Goal: Task Accomplishment & Management: Complete application form

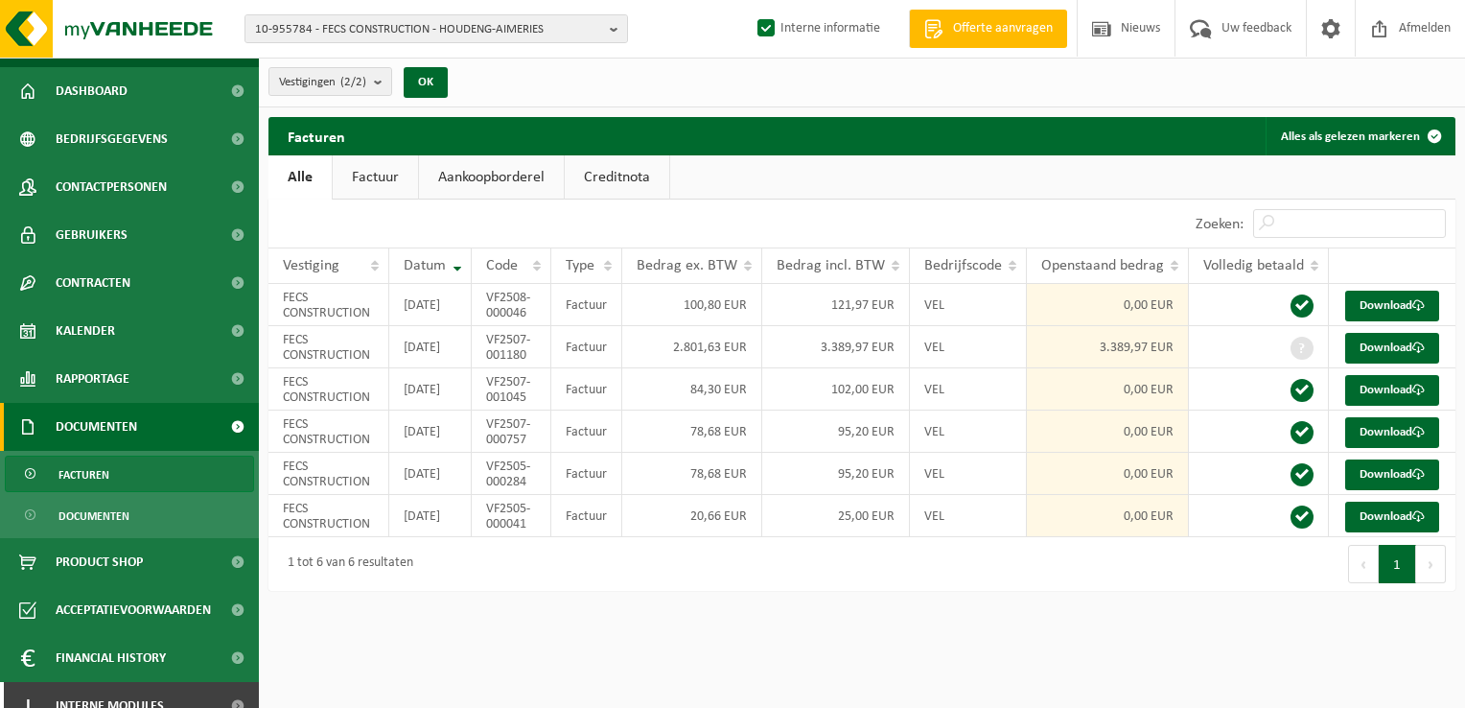
scroll to position [59, 0]
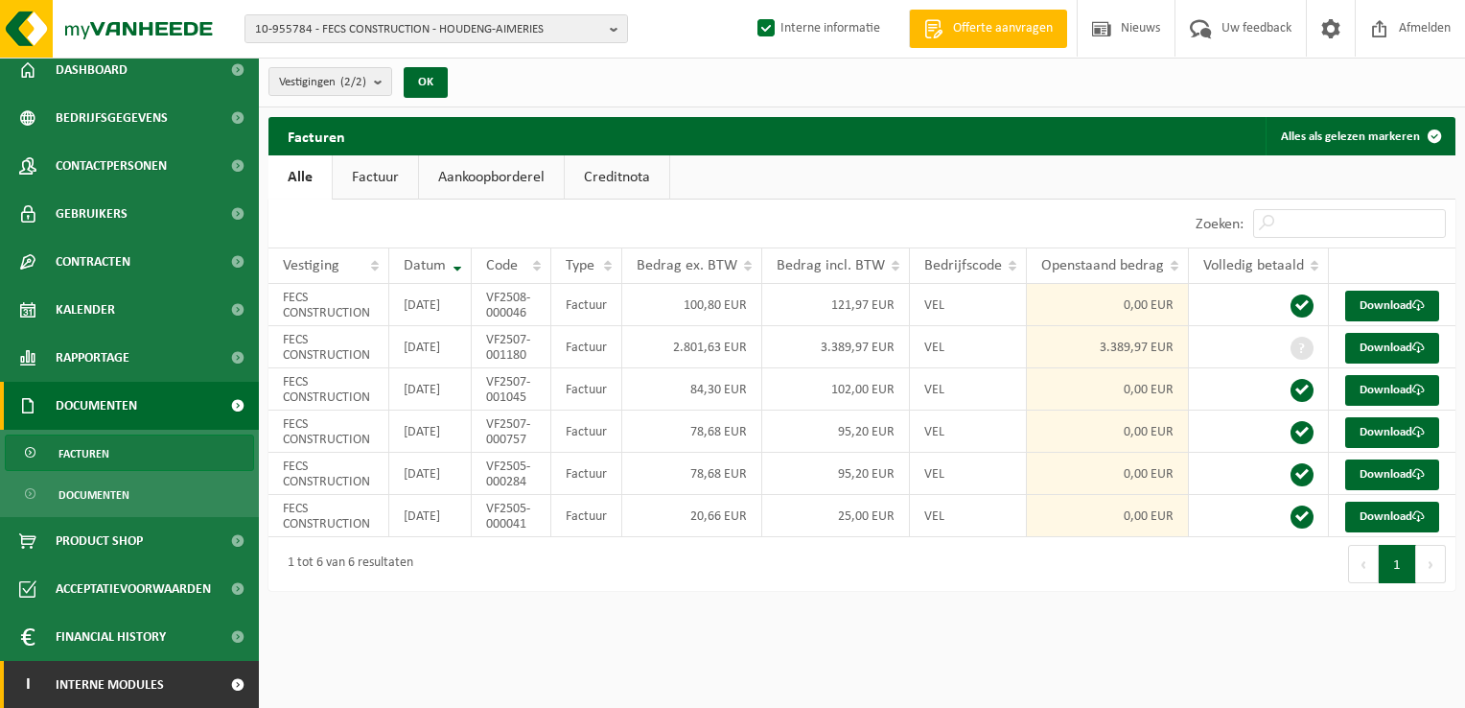
click at [169, 677] on link "I Interne modules" at bounding box center [129, 685] width 259 height 48
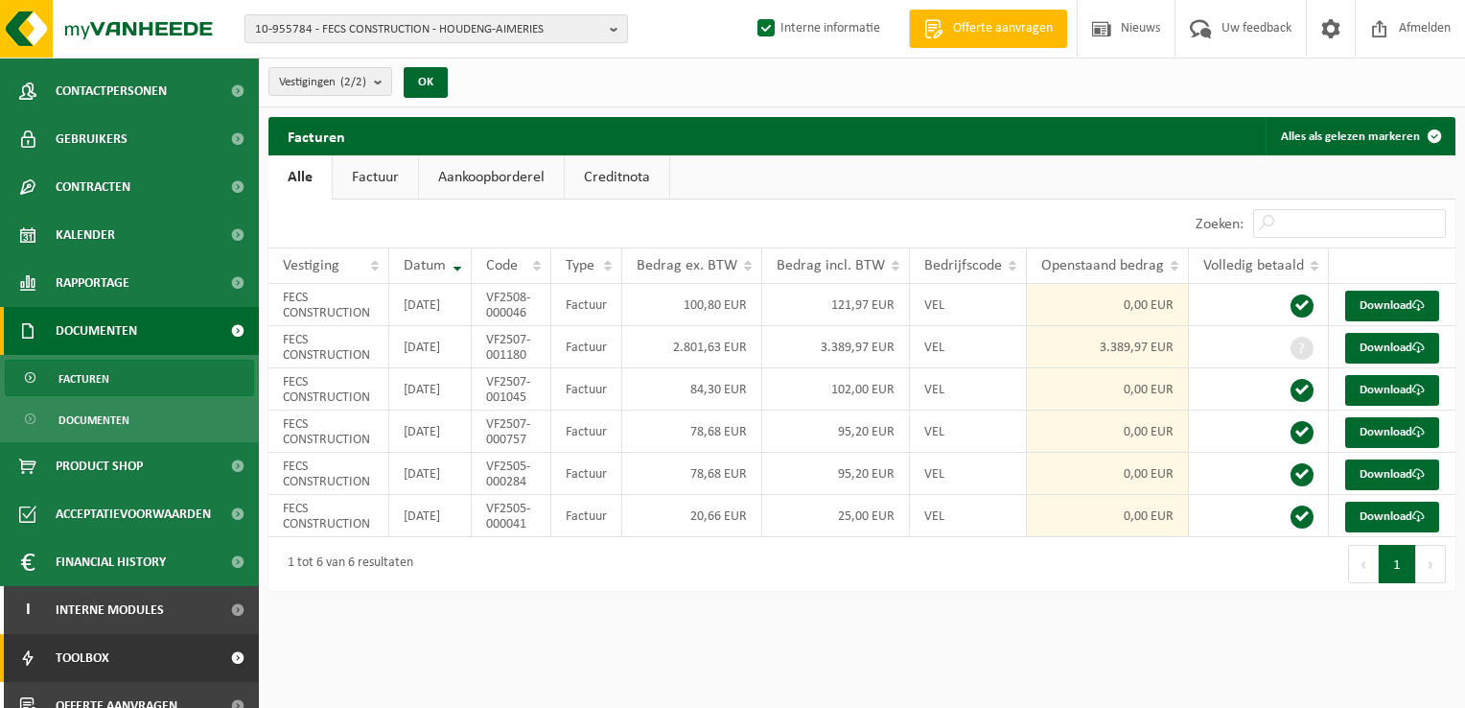
scroll to position [155, 0]
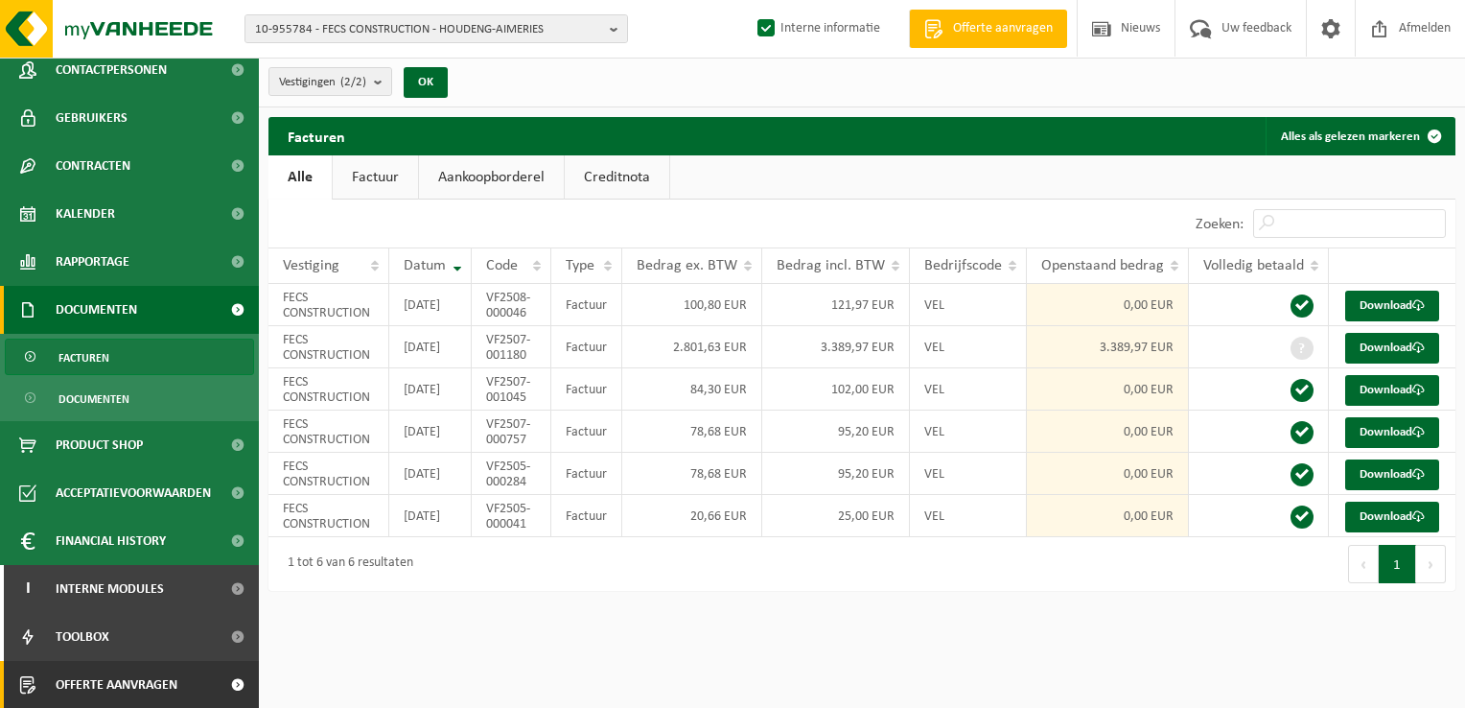
click at [216, 685] on span at bounding box center [237, 685] width 43 height 48
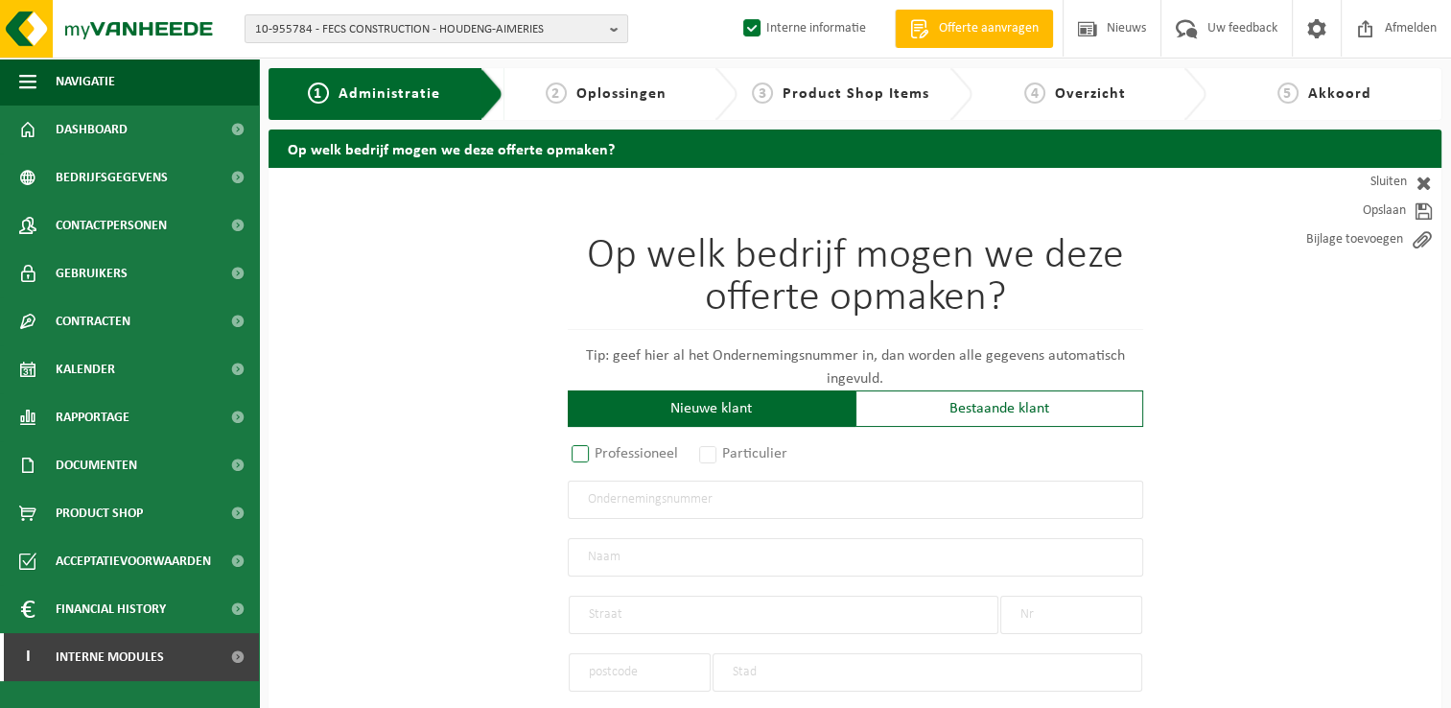
click at [603, 455] on label "Professioneel" at bounding box center [626, 453] width 116 height 27
click at [603, 455] on input "Professioneel" at bounding box center [605, 455] width 12 height 12
radio input "true"
click at [634, 508] on input "text" at bounding box center [855, 499] width 575 height 38
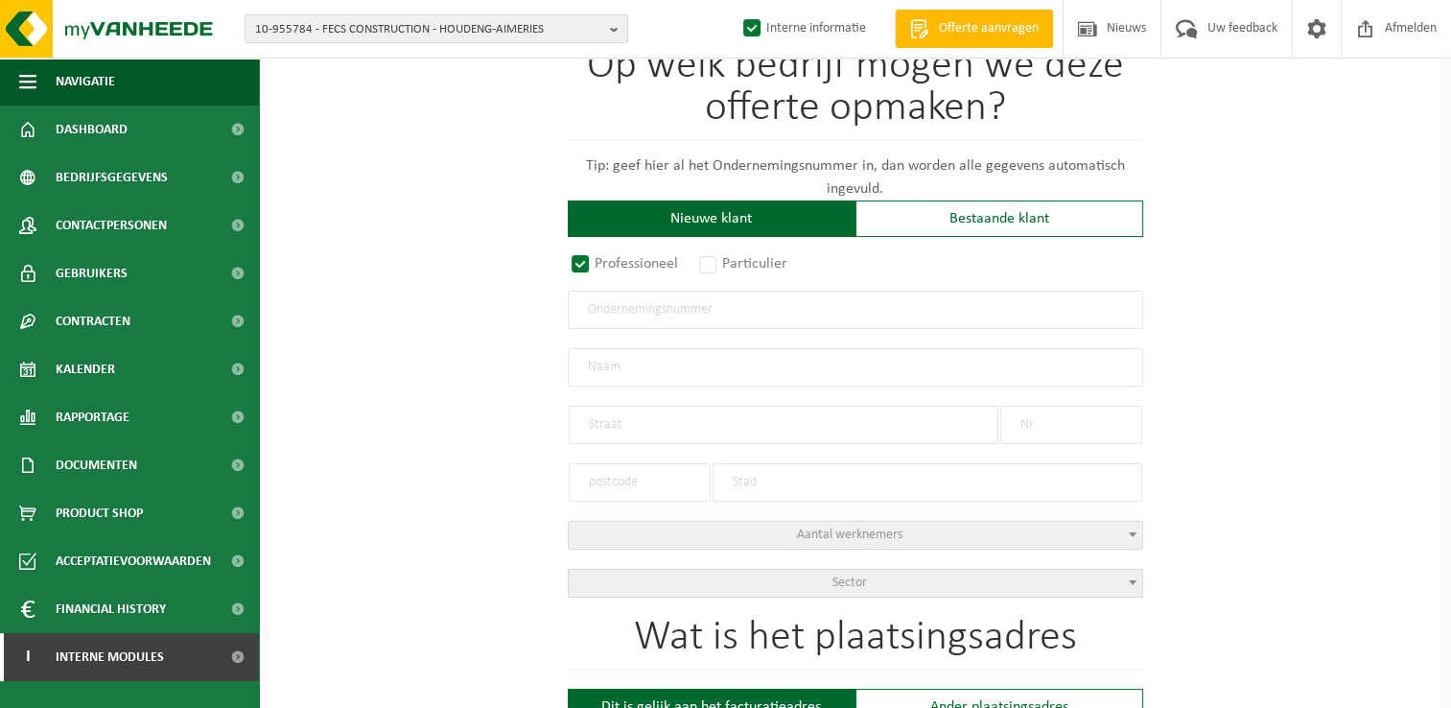
scroll to position [192, 0]
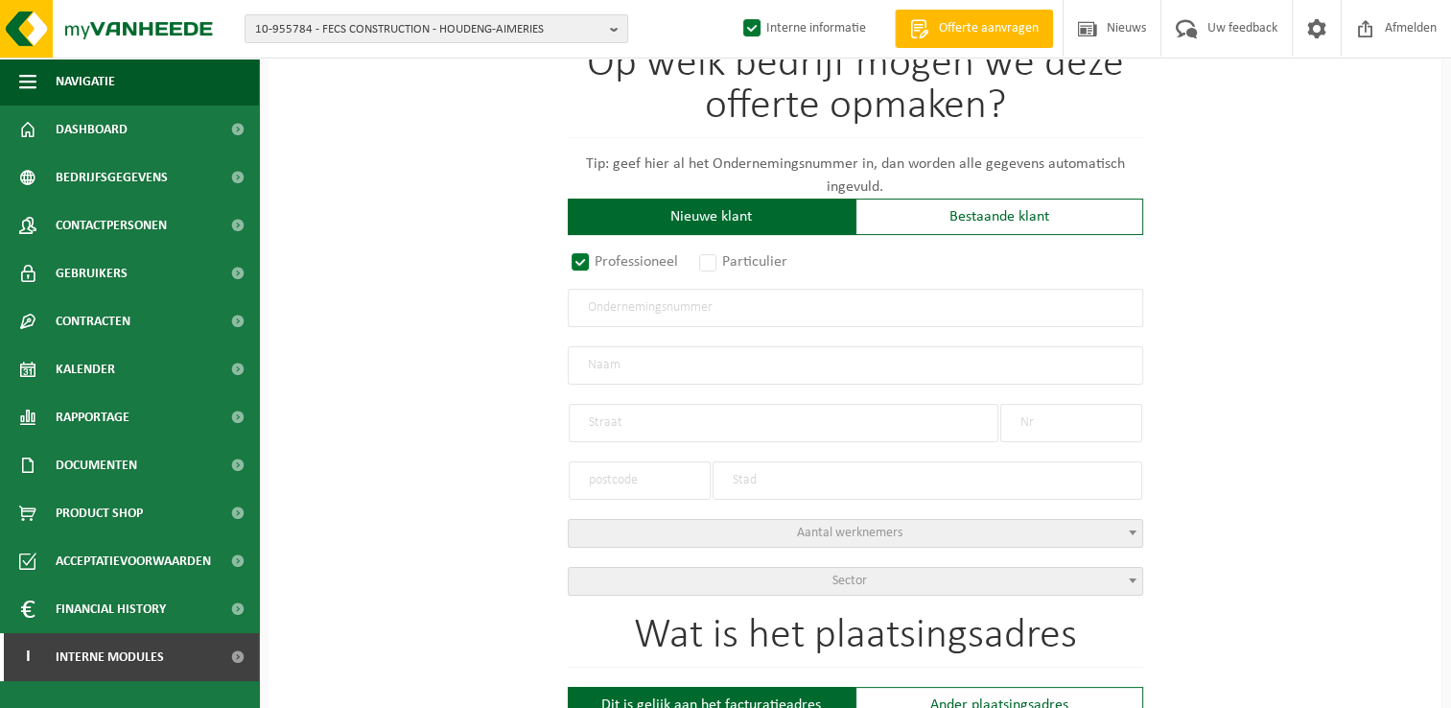
click at [711, 304] on input "text" at bounding box center [855, 308] width 575 height 38
click at [638, 306] on input "1019306681" at bounding box center [855, 308] width 575 height 38
type input "1019306781"
radio input "true"
type input "1019306781"
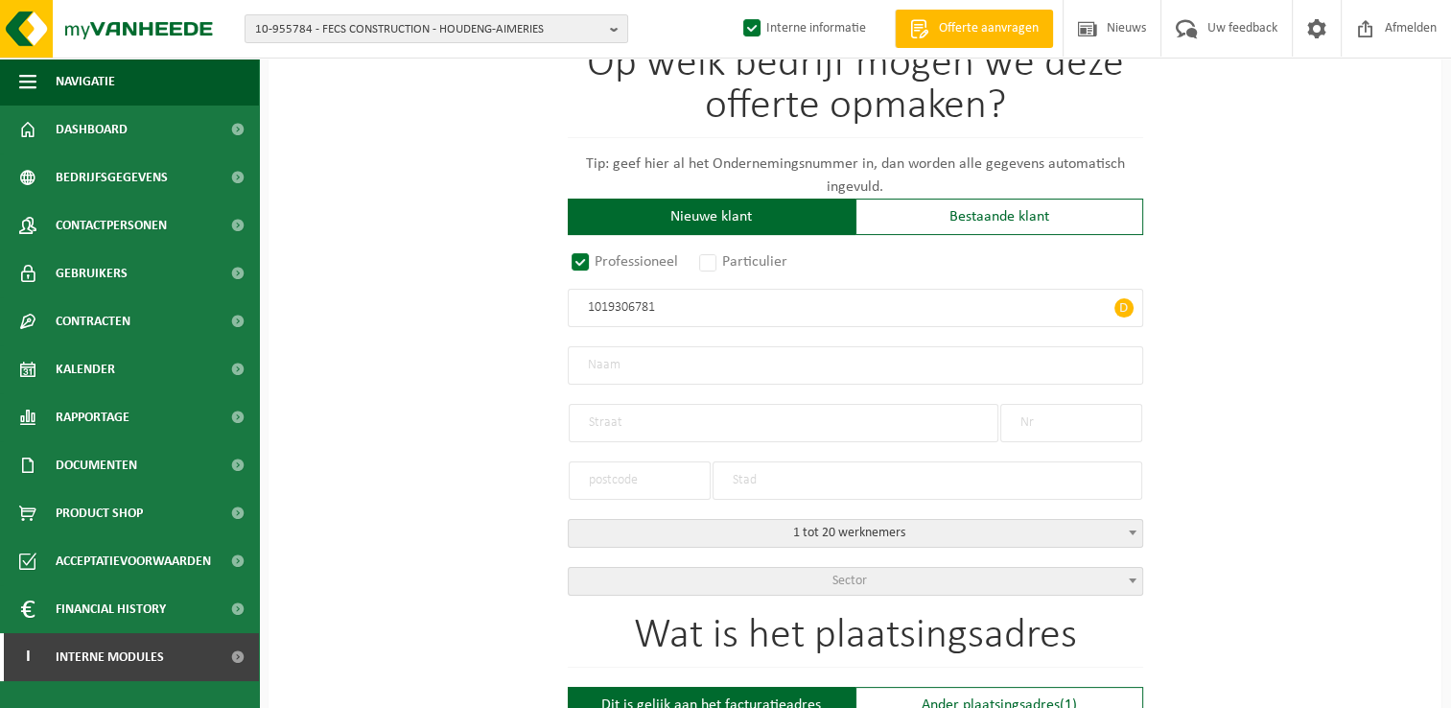
type input "INNOV-TOIT SRL"
type input "RUE D'HERLAIMONT"
type input "15"
type input "7160"
type input "CHAPELLE-LEZ-HERLAIMONT"
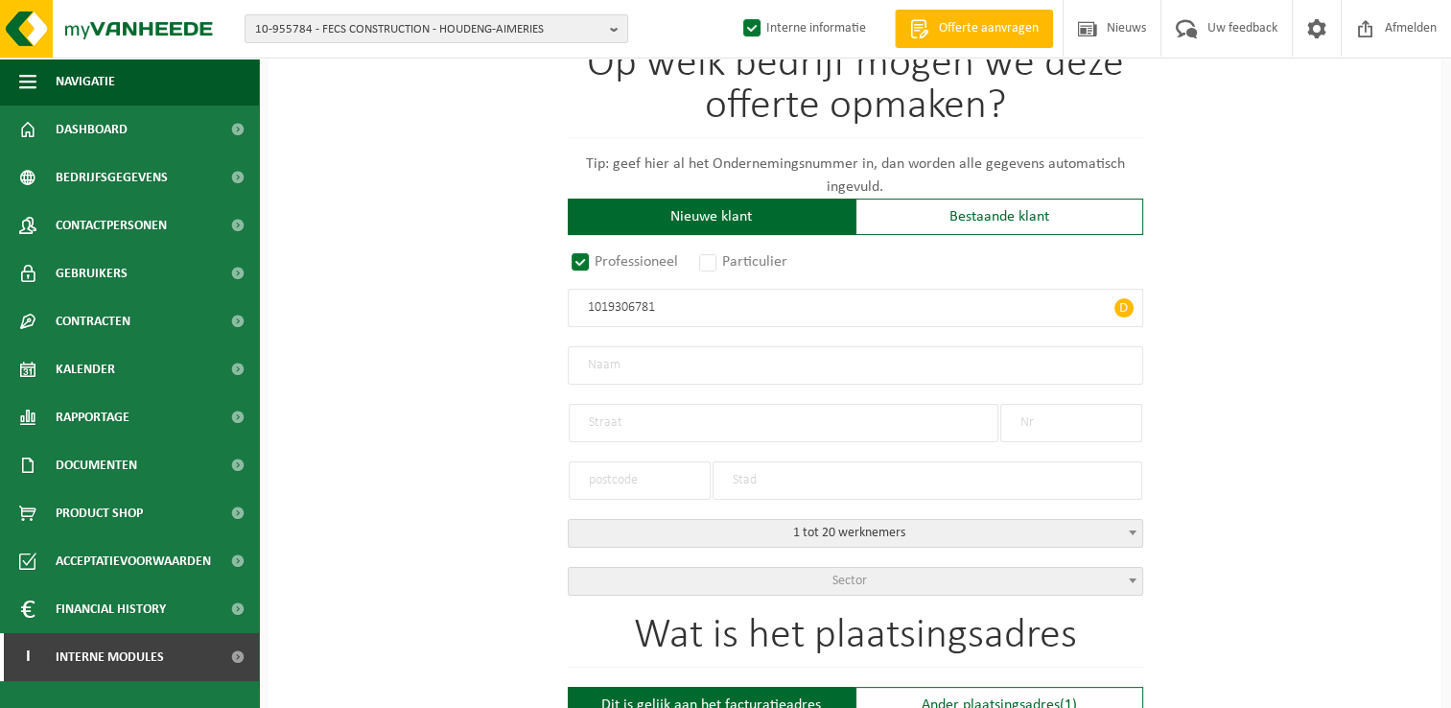
select select "D"
type input "INNOV-TOIT SRL"
type input "RUE D'HERLAIMONT"
type input "15"
type input "7160"
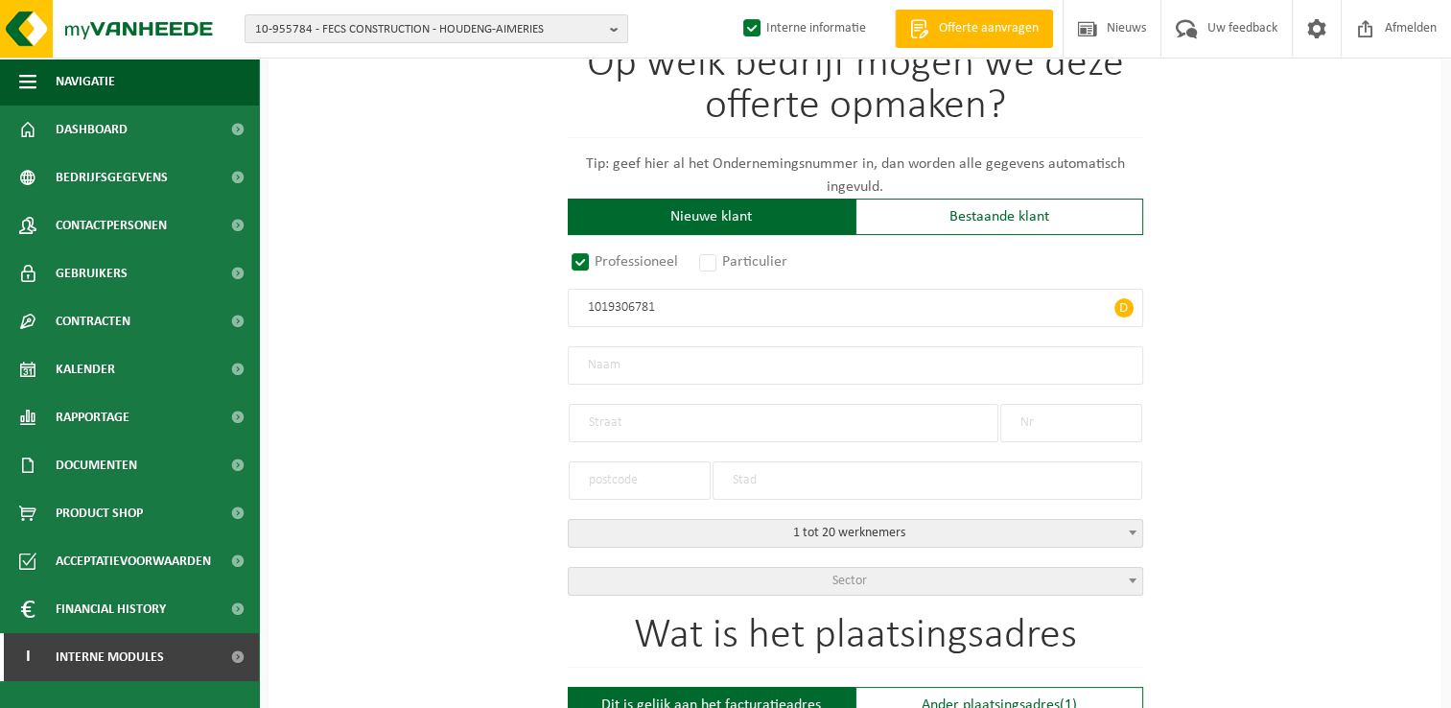
type input "CHAPELLE-LEZ-HERLAIMONT"
type input "2371327920"
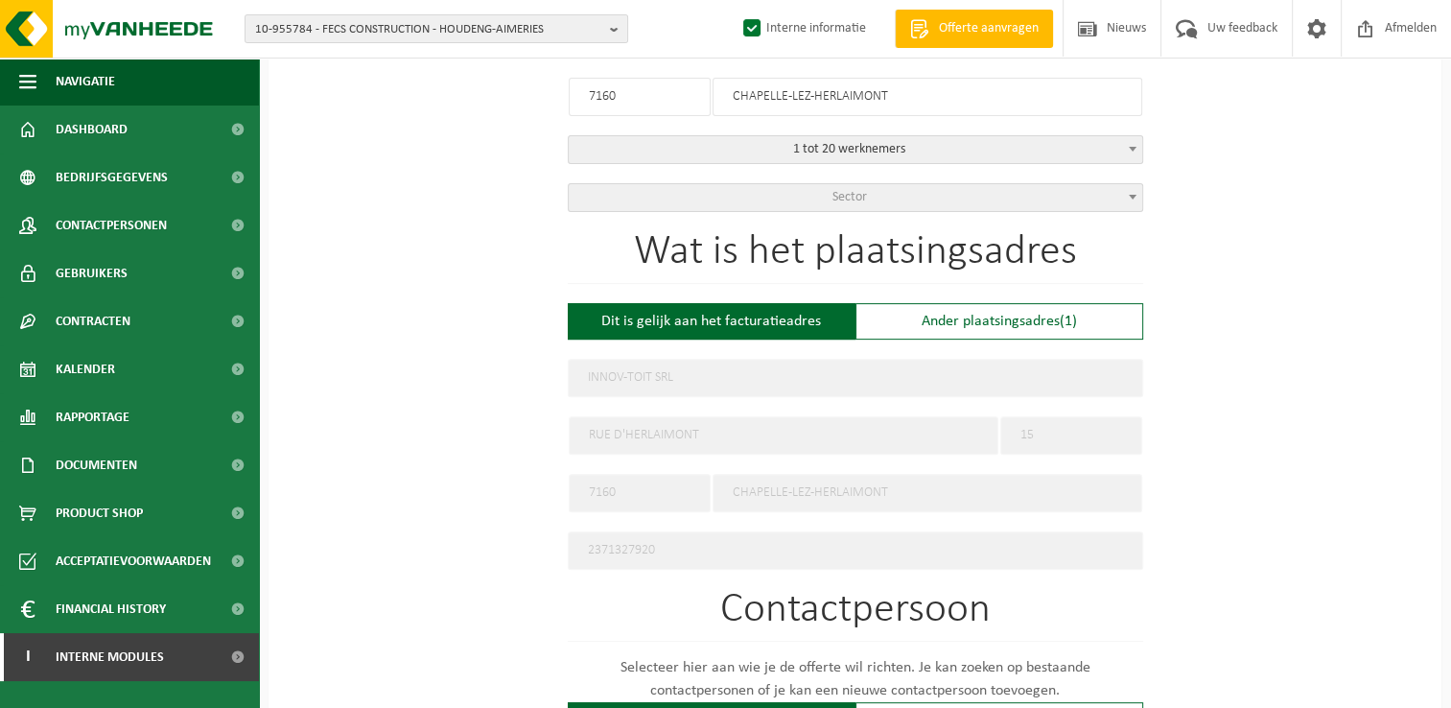
scroll to position [767, 0]
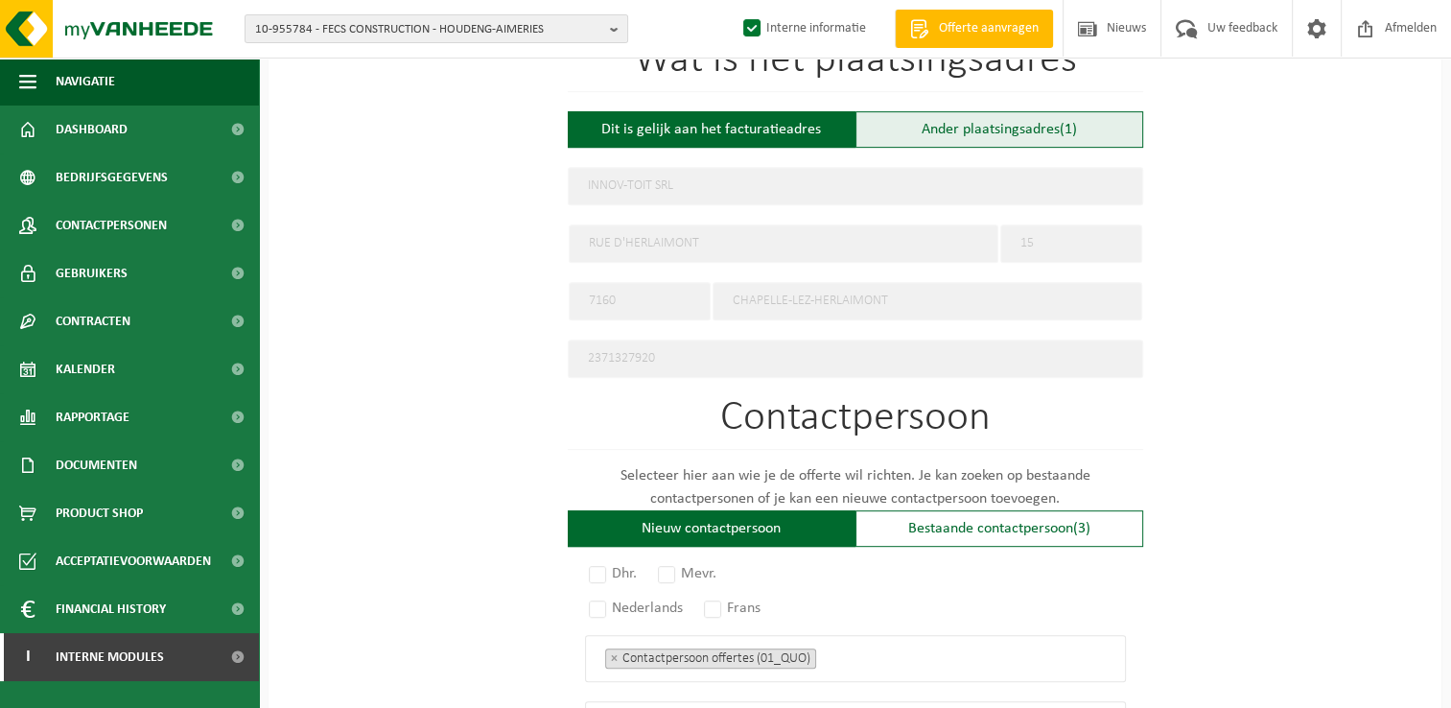
type input "1019306781"
click at [988, 130] on div "Ander plaatsingsadres (1)" at bounding box center [999, 129] width 288 height 36
type input "Werf -"
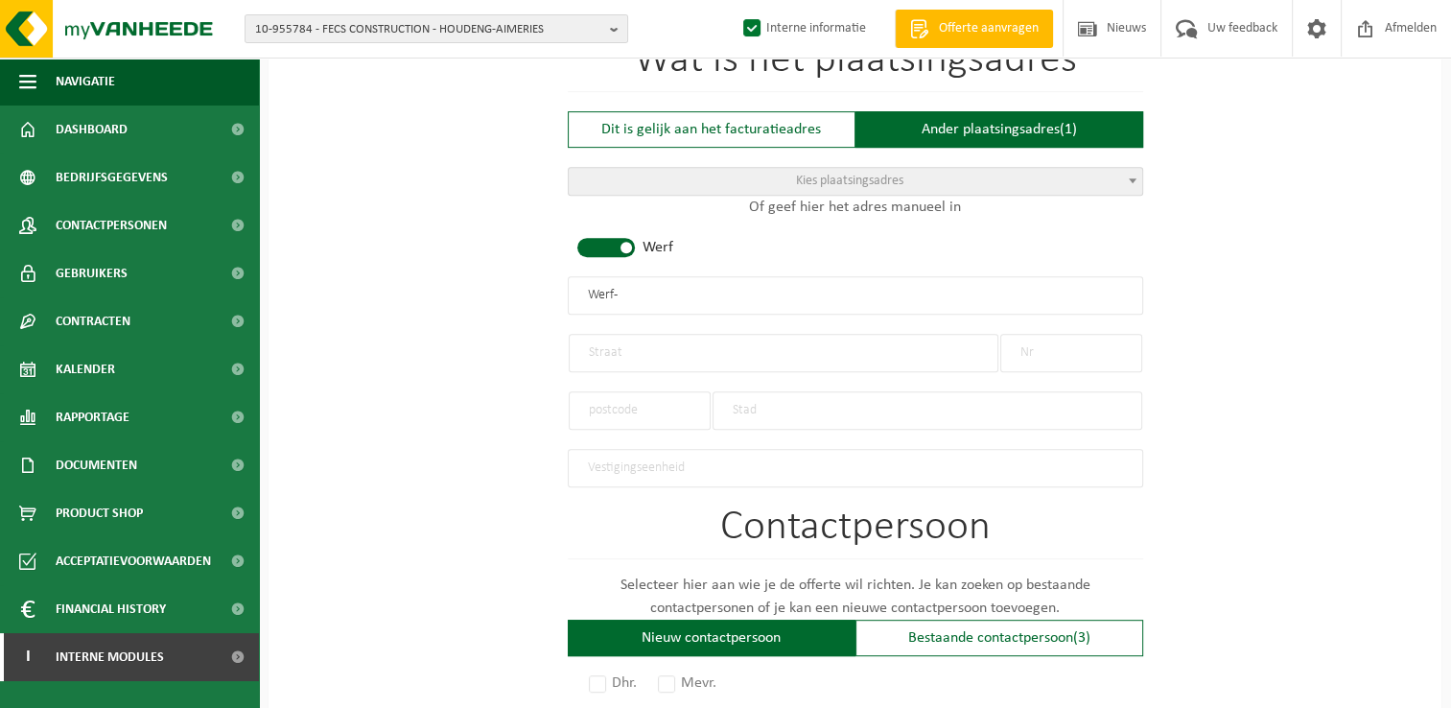
drag, startPoint x: 601, startPoint y: 344, endPoint x: 631, endPoint y: 300, distance: 53.2
click at [601, 344] on input "text" at bounding box center [784, 353] width 430 height 38
click at [1054, 352] on input "text" at bounding box center [1071, 353] width 142 height 38
type input "47"
click at [913, 355] on input "text" at bounding box center [784, 353] width 430 height 38
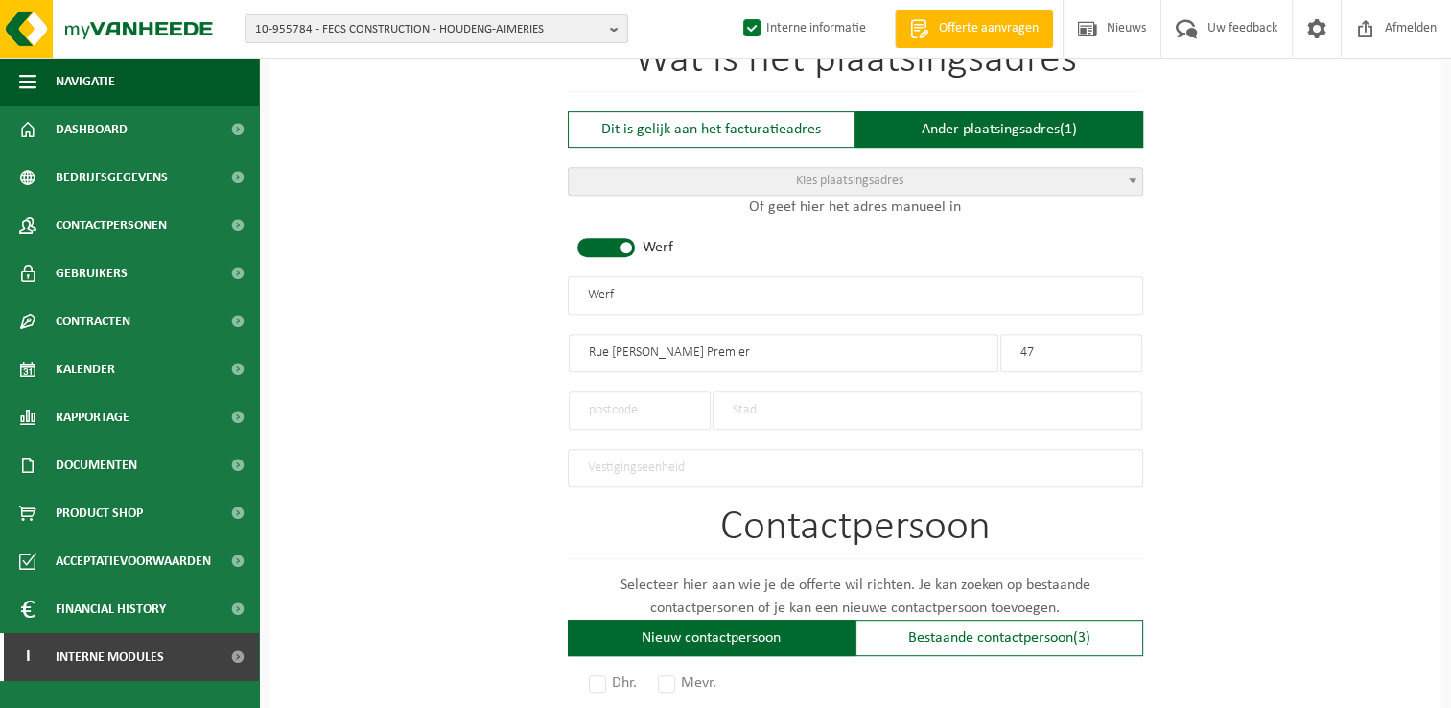
type input "Rue Albert Premier"
click at [664, 395] on input "text" at bounding box center [640, 410] width 142 height 38
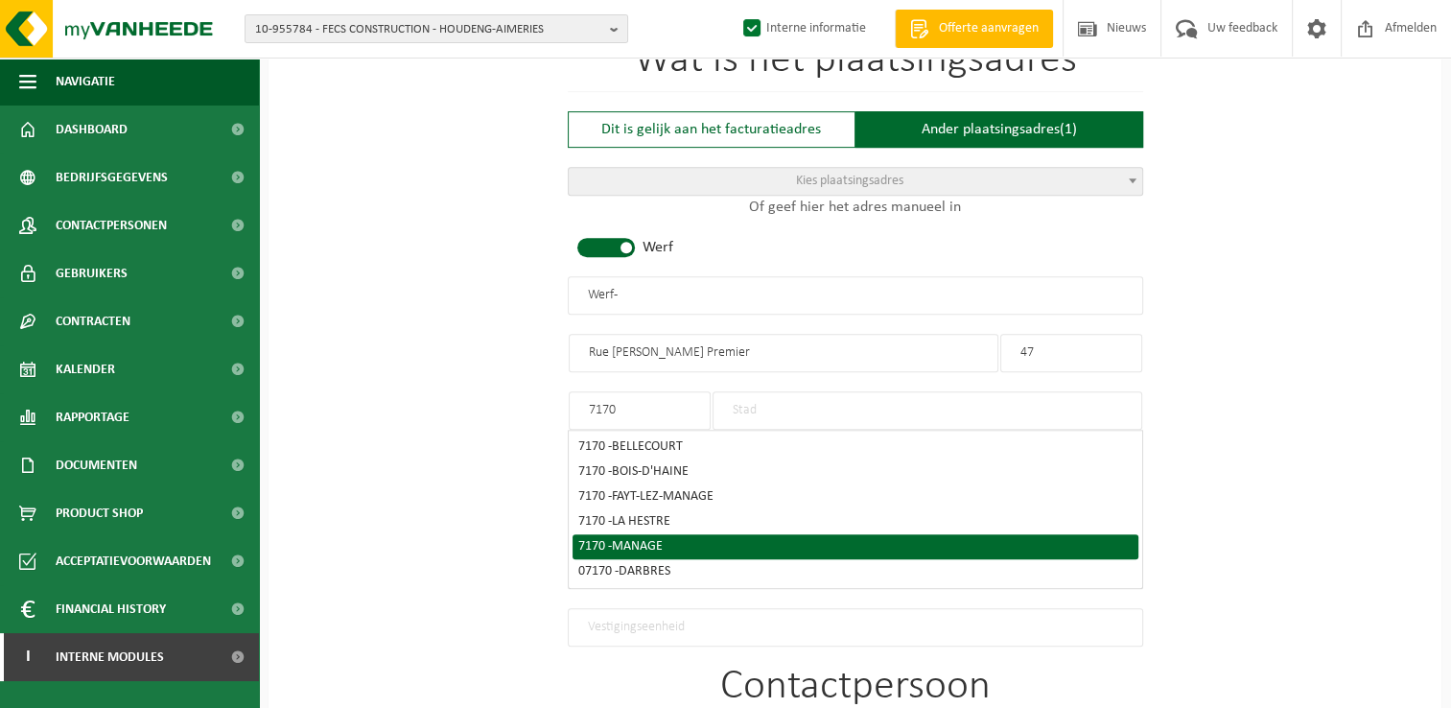
type input "7170"
click at [685, 540] on div "7170 - MANAGE" at bounding box center [855, 546] width 554 height 13
type input "MANAGE"
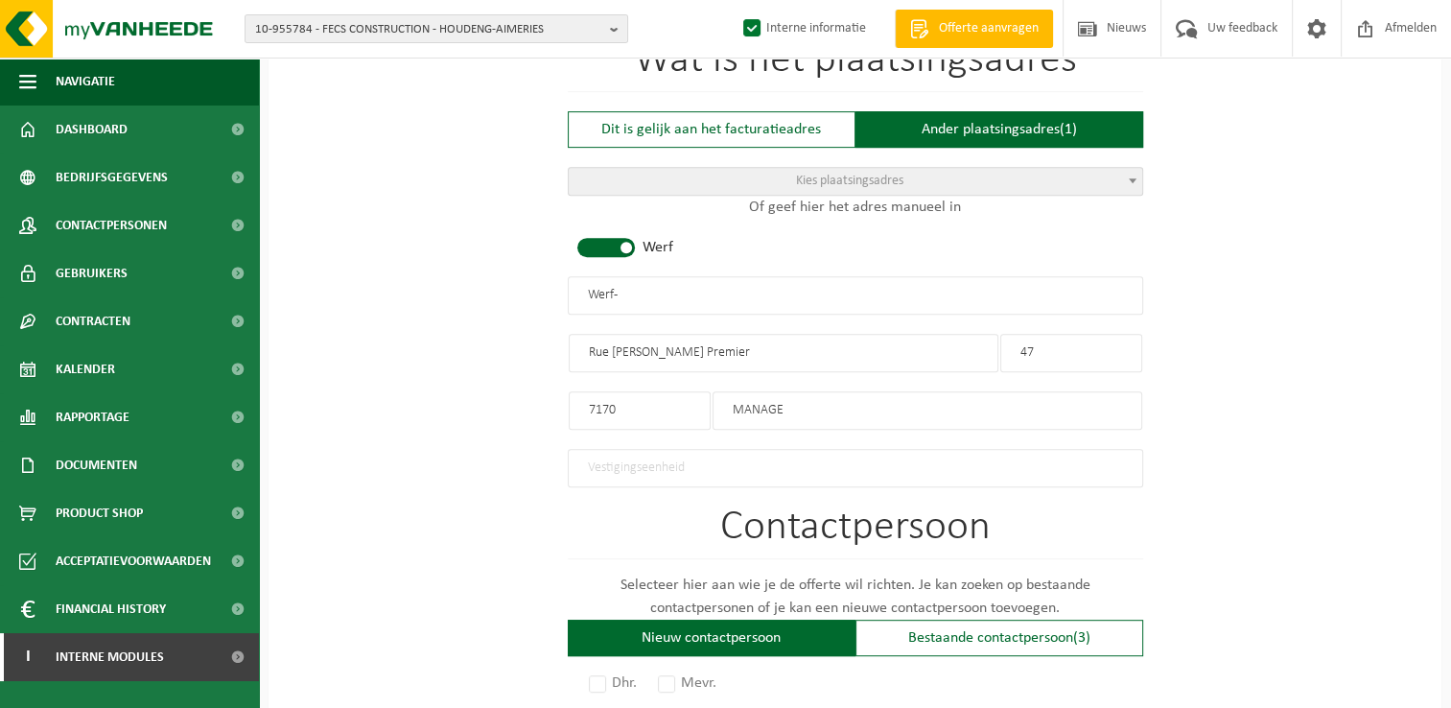
drag, startPoint x: 687, startPoint y: 281, endPoint x: 475, endPoint y: 288, distance: 212.0
click at [475, 288] on div "Op welk bedrijf mogen we deze offerte opmaken? Tip: geef hier al het Ondernemin…" at bounding box center [854, 323] width 1173 height 1845
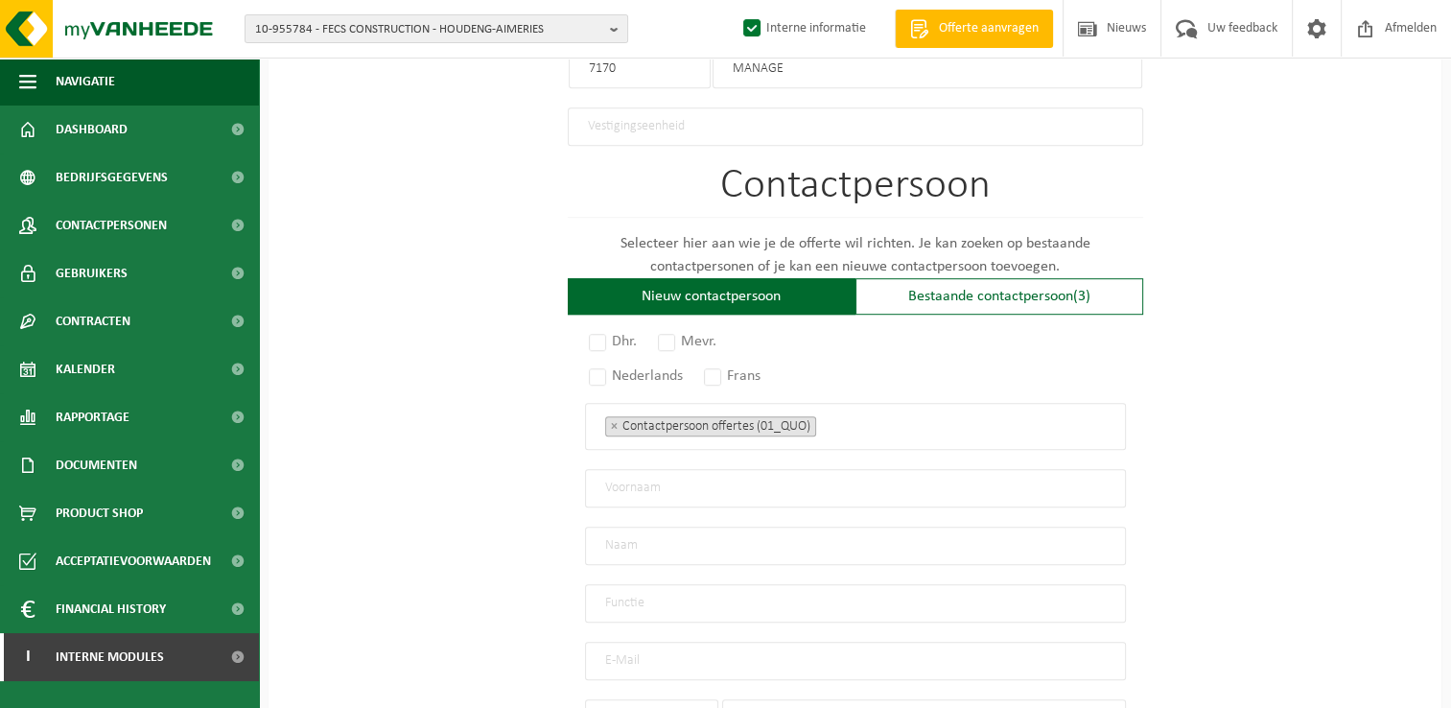
scroll to position [1151, 0]
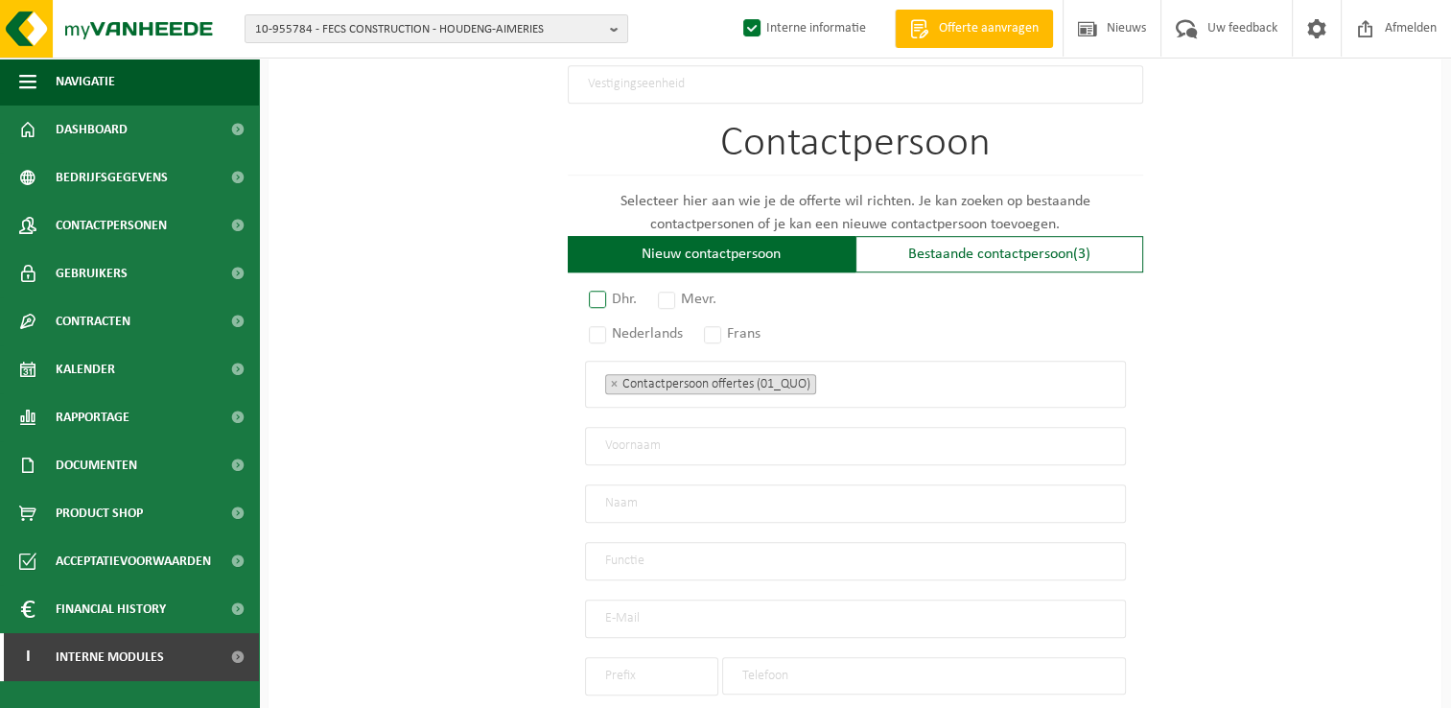
type input "INNOV-TOIT - MANAGE"
click at [597, 297] on label "Dhr." at bounding box center [614, 299] width 58 height 27
radio input "true"
click at [721, 320] on label "Frans" at bounding box center [733, 333] width 66 height 27
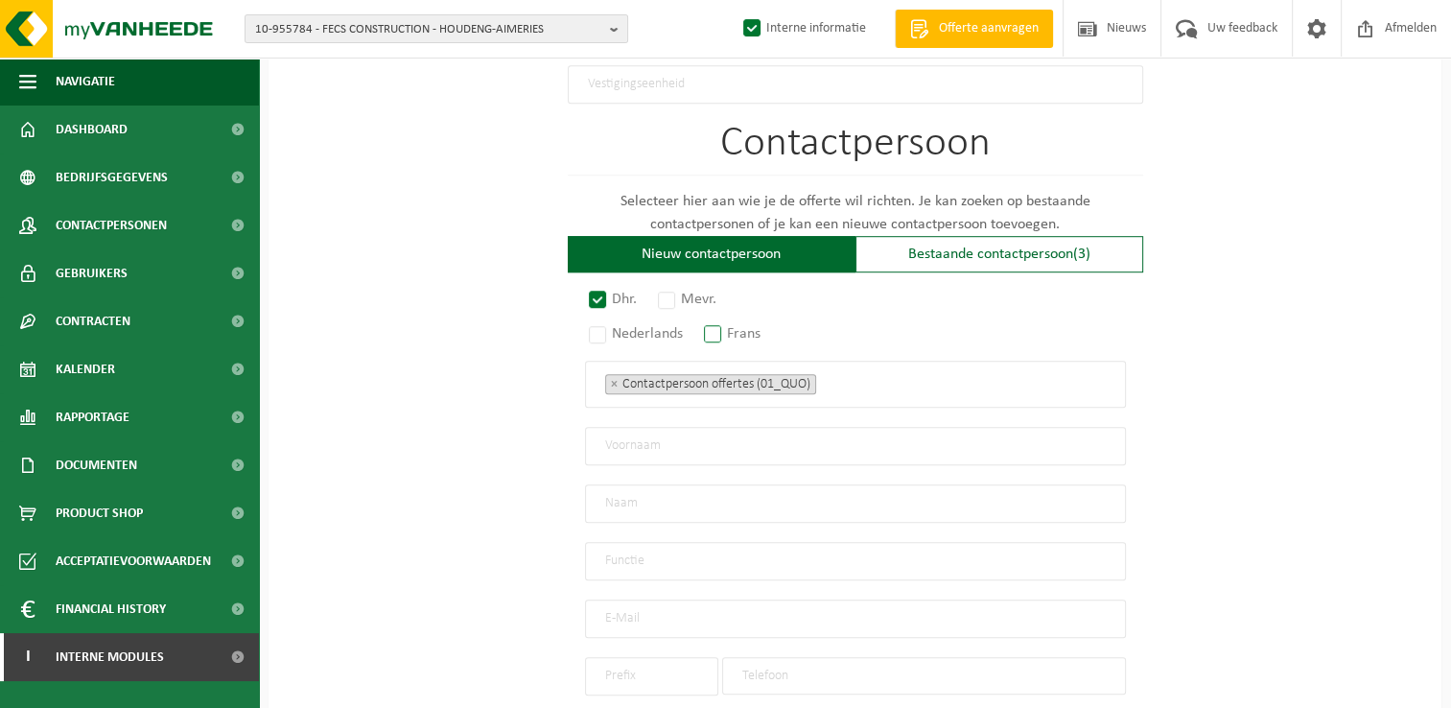
radio input "true"
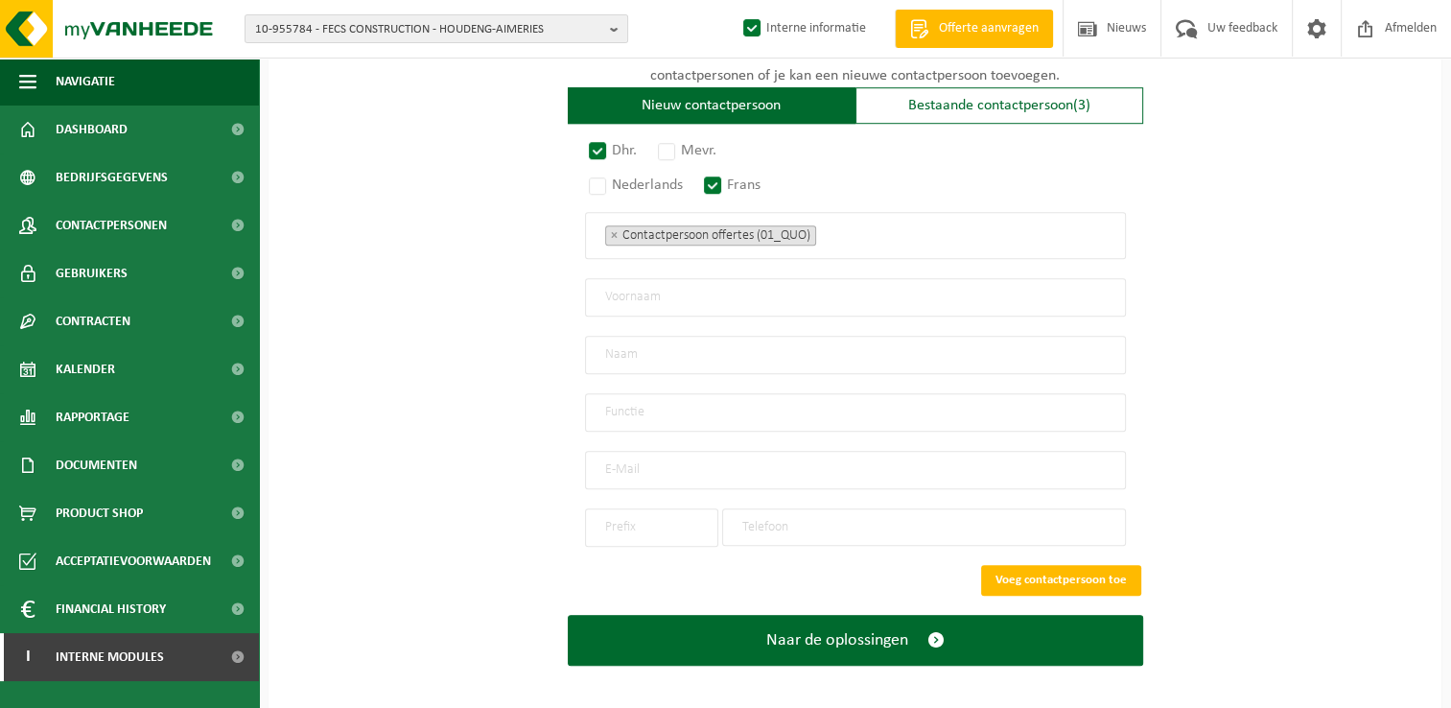
scroll to position [1300, 0]
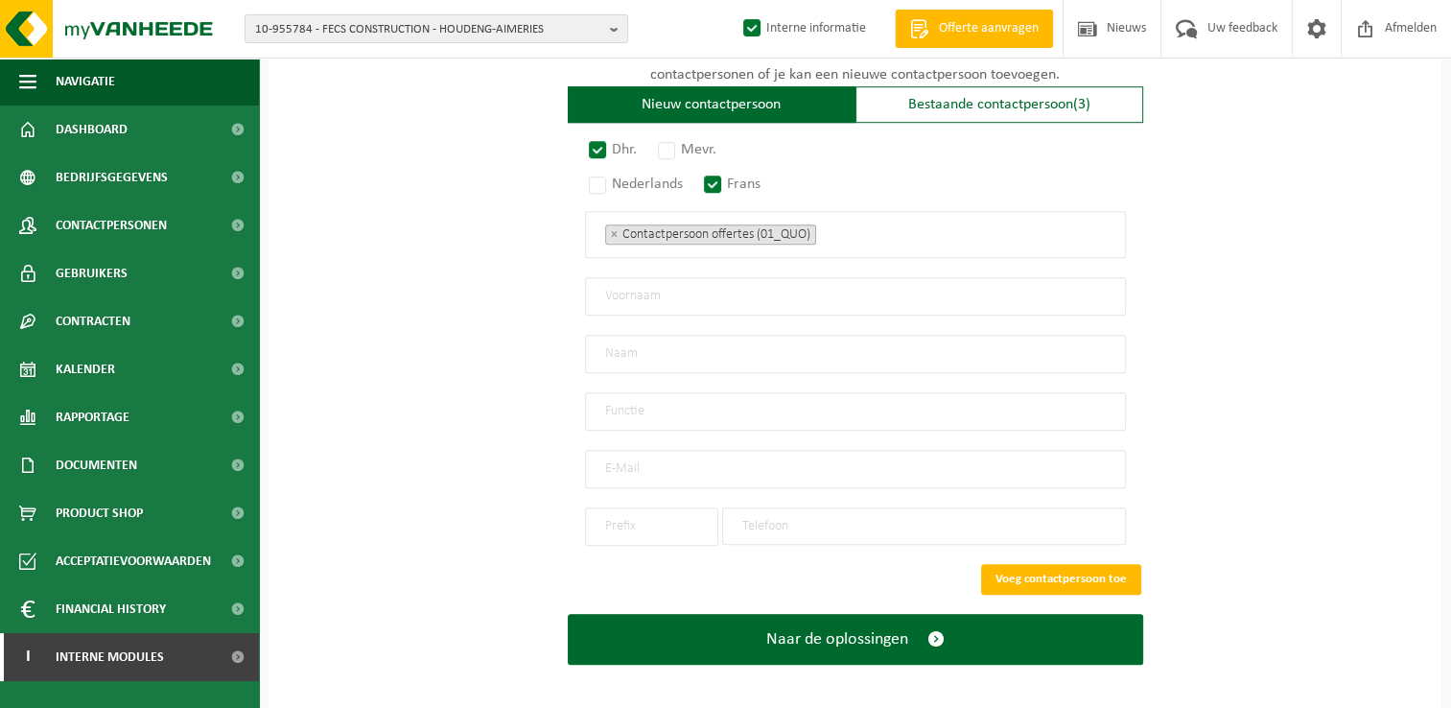
click at [636, 467] on input "email" at bounding box center [855, 469] width 541 height 38
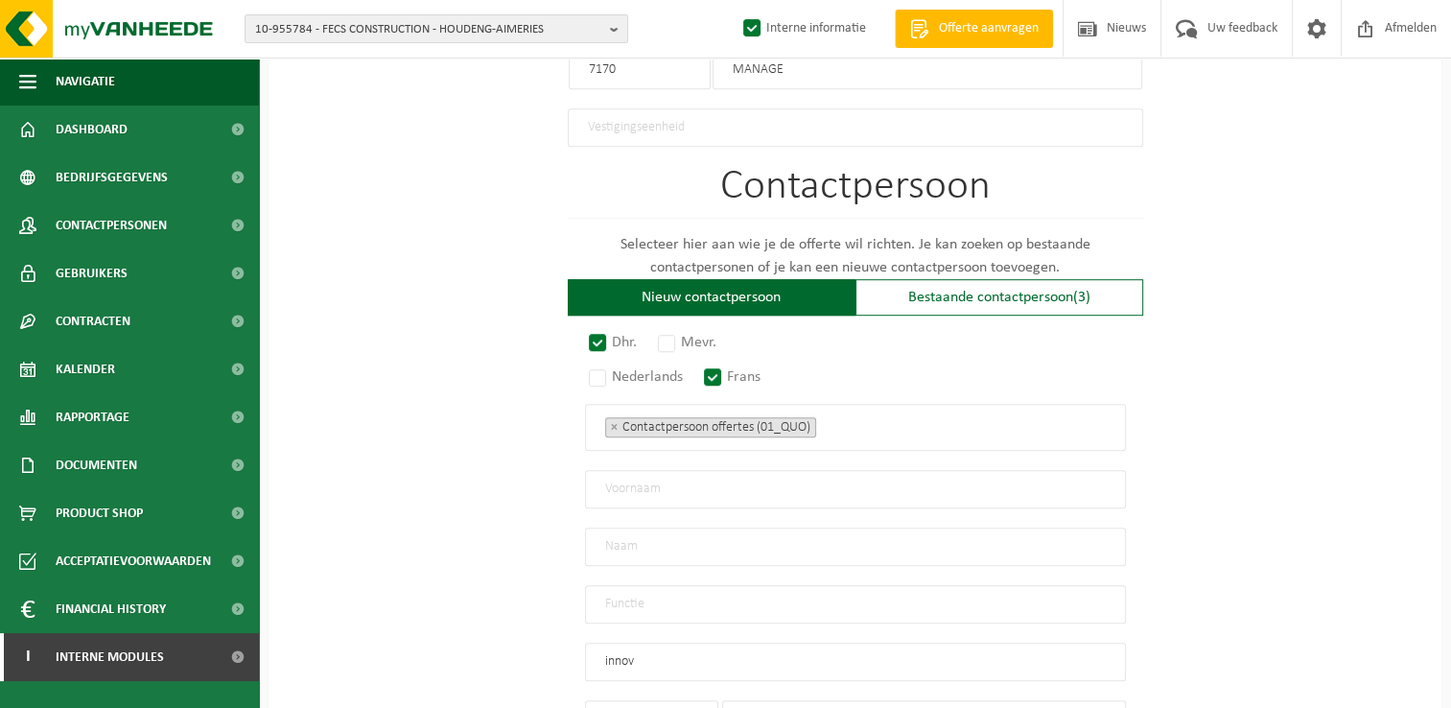
scroll to position [1108, 0]
click at [635, 645] on input "innov-toit@outlook.com" at bounding box center [855, 660] width 541 height 38
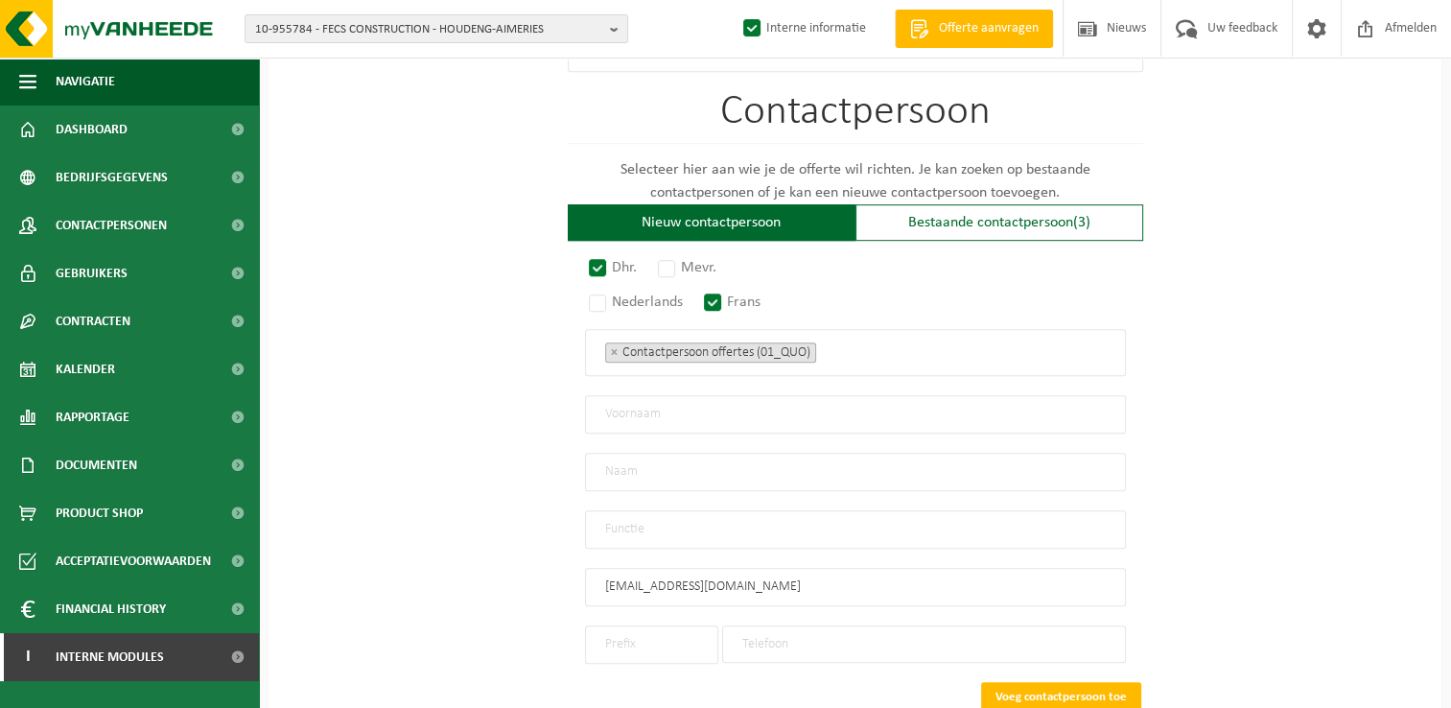
scroll to position [1300, 0]
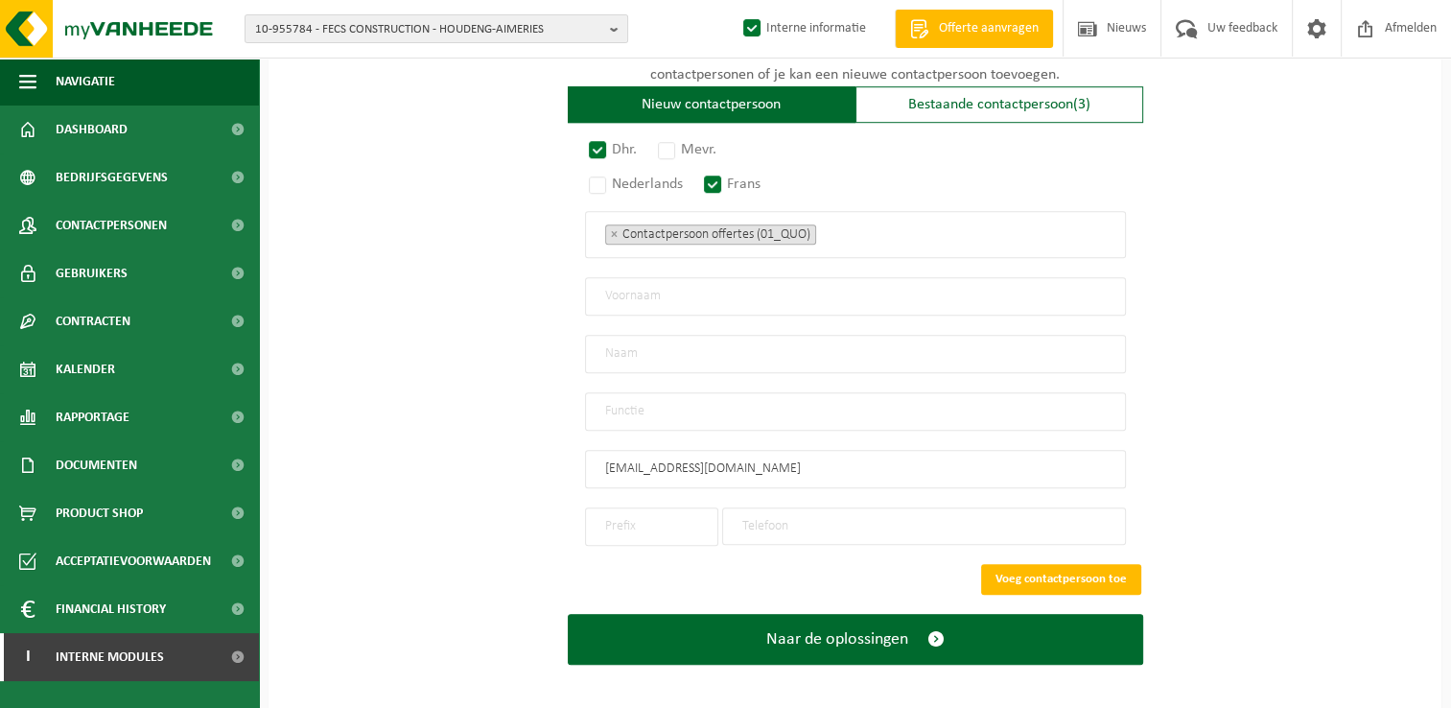
type input "innovtoit@outlook.com"
click at [653, 518] on input "text" at bounding box center [651, 526] width 133 height 38
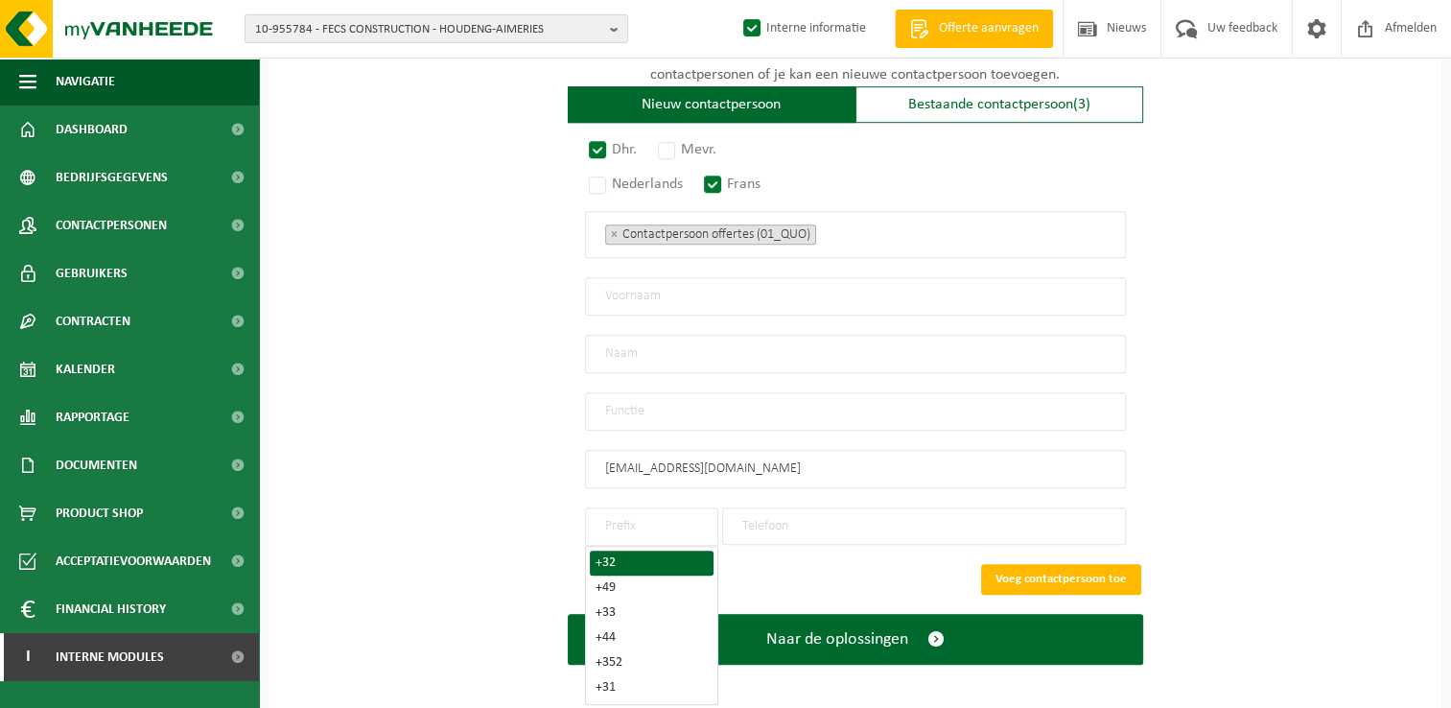
click at [614, 556] on div "+32" at bounding box center [651, 562] width 112 height 13
type input "+32"
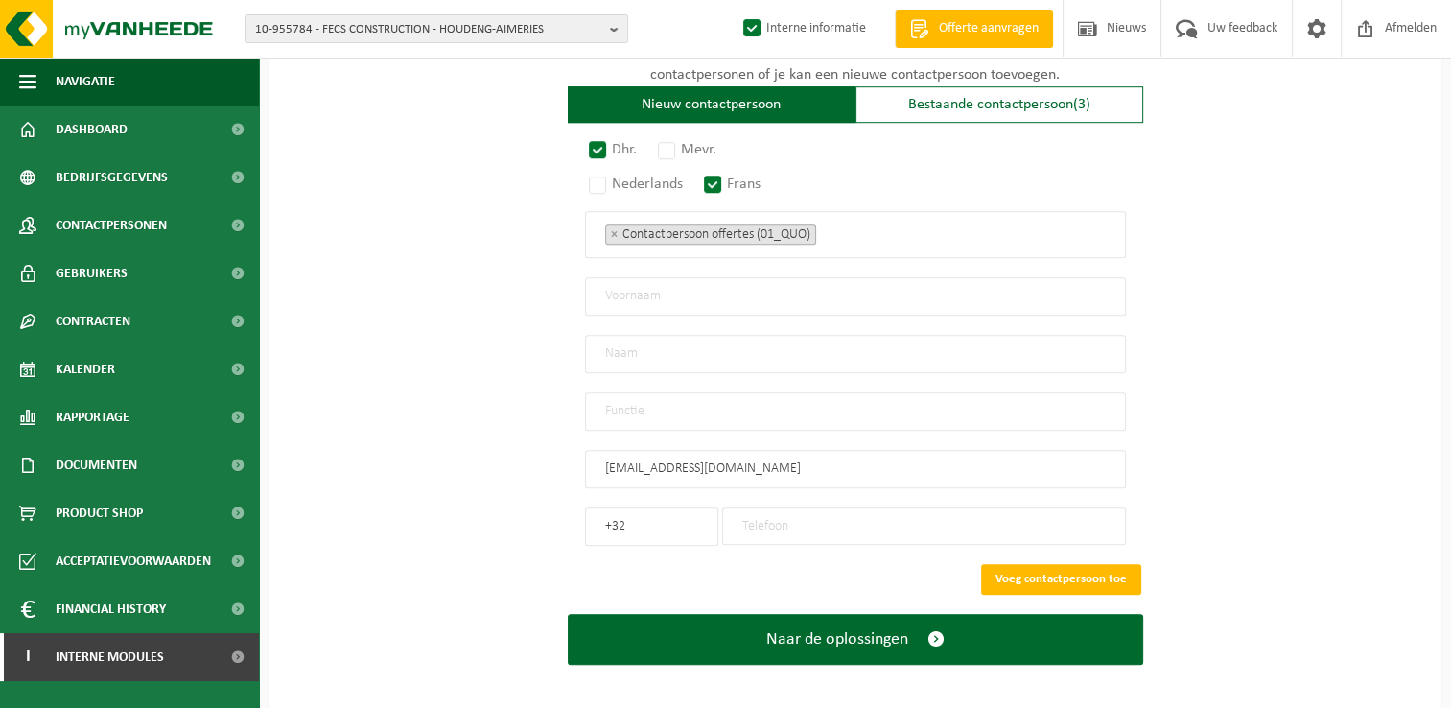
click at [782, 520] on input "tel" at bounding box center [924, 525] width 404 height 37
type input "0493323568"
click at [644, 347] on input "text" at bounding box center [855, 354] width 541 height 38
click at [618, 303] on input "text" at bounding box center [855, 296] width 541 height 38
click at [614, 286] on input "COntact" at bounding box center [855, 296] width 541 height 38
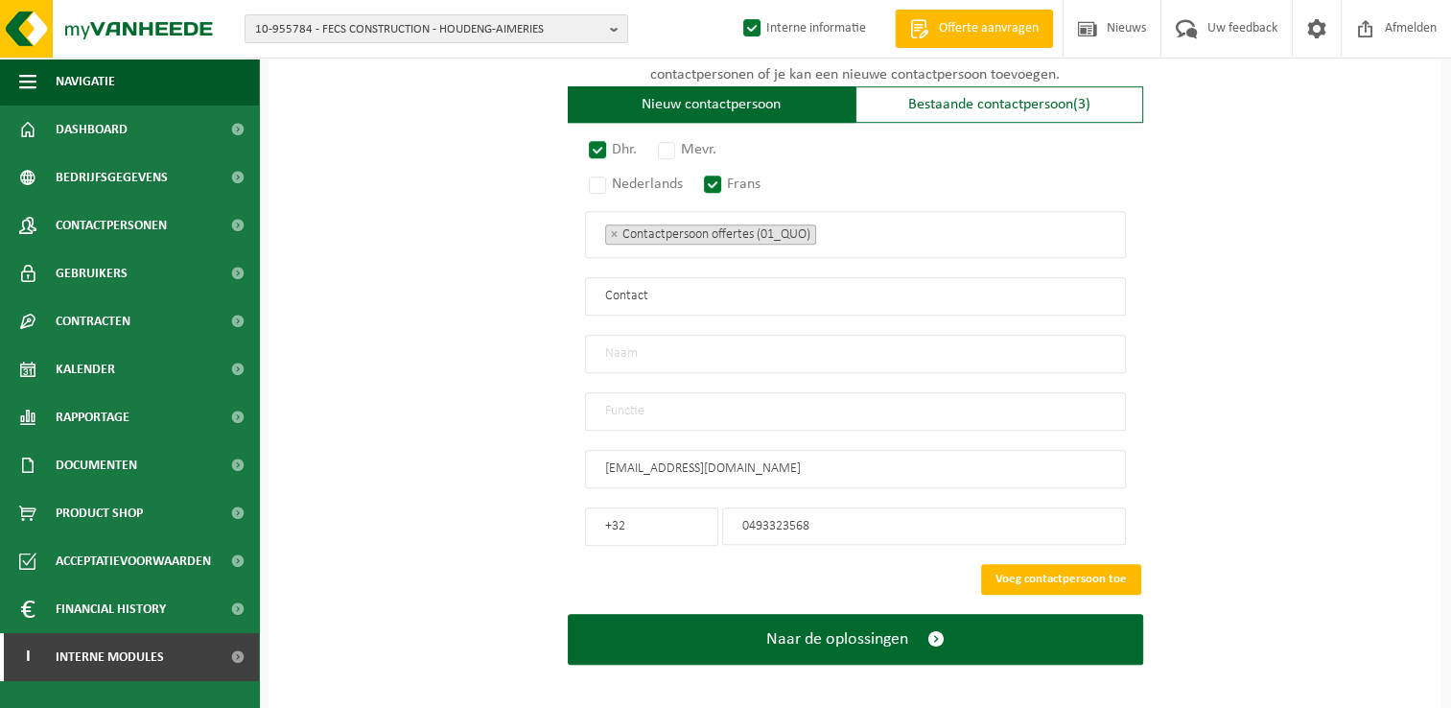
type input "Contact"
click at [647, 351] on input "text" at bounding box center [855, 354] width 541 height 38
type input "Info"
drag, startPoint x: 752, startPoint y: 402, endPoint x: 727, endPoint y: 408, distance: 25.8
click at [752, 402] on input "text" at bounding box center [855, 411] width 541 height 38
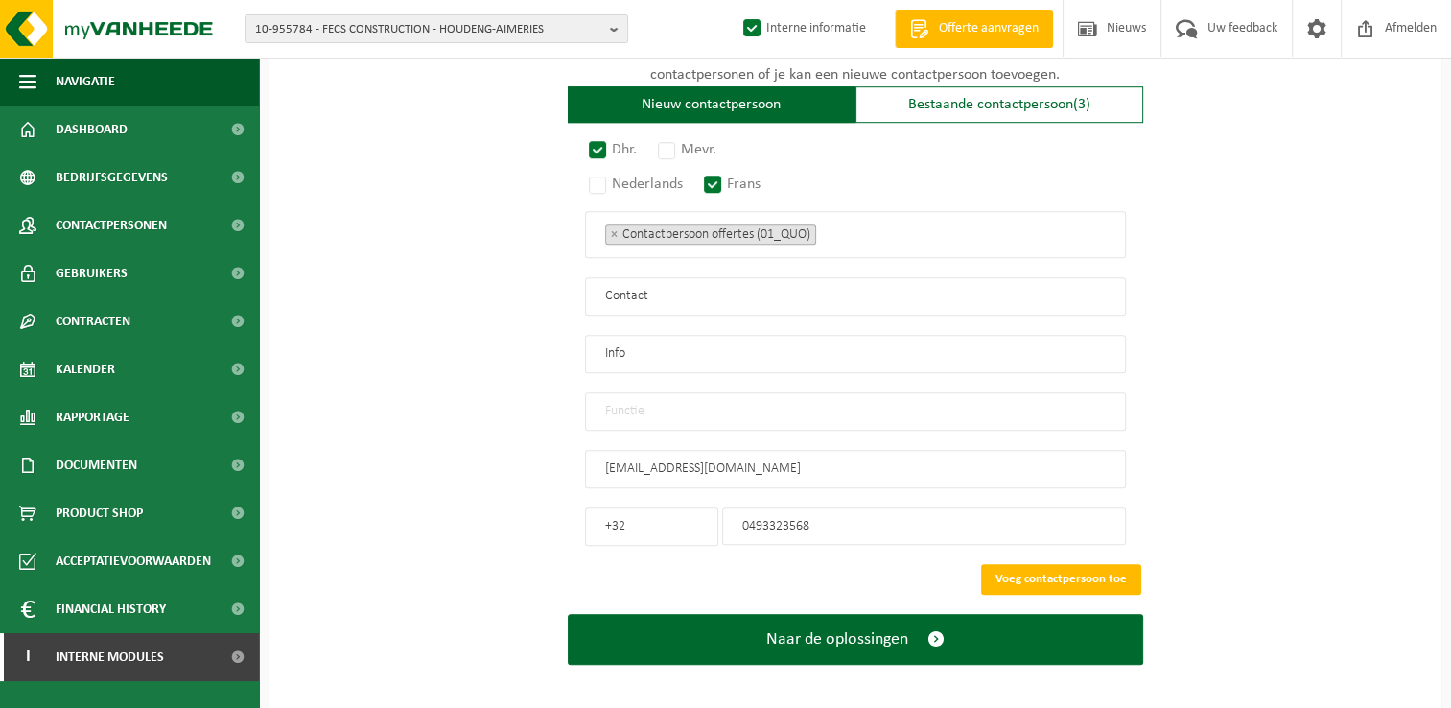
type input "Manager"
drag, startPoint x: 656, startPoint y: 339, endPoint x: 571, endPoint y: 338, distance: 84.4
click at [571, 338] on div "Dhr. Mevr. Nederlands Frans Contactpersoon offertes (01_QUO) Verantwoordelijke …" at bounding box center [855, 343] width 575 height 403
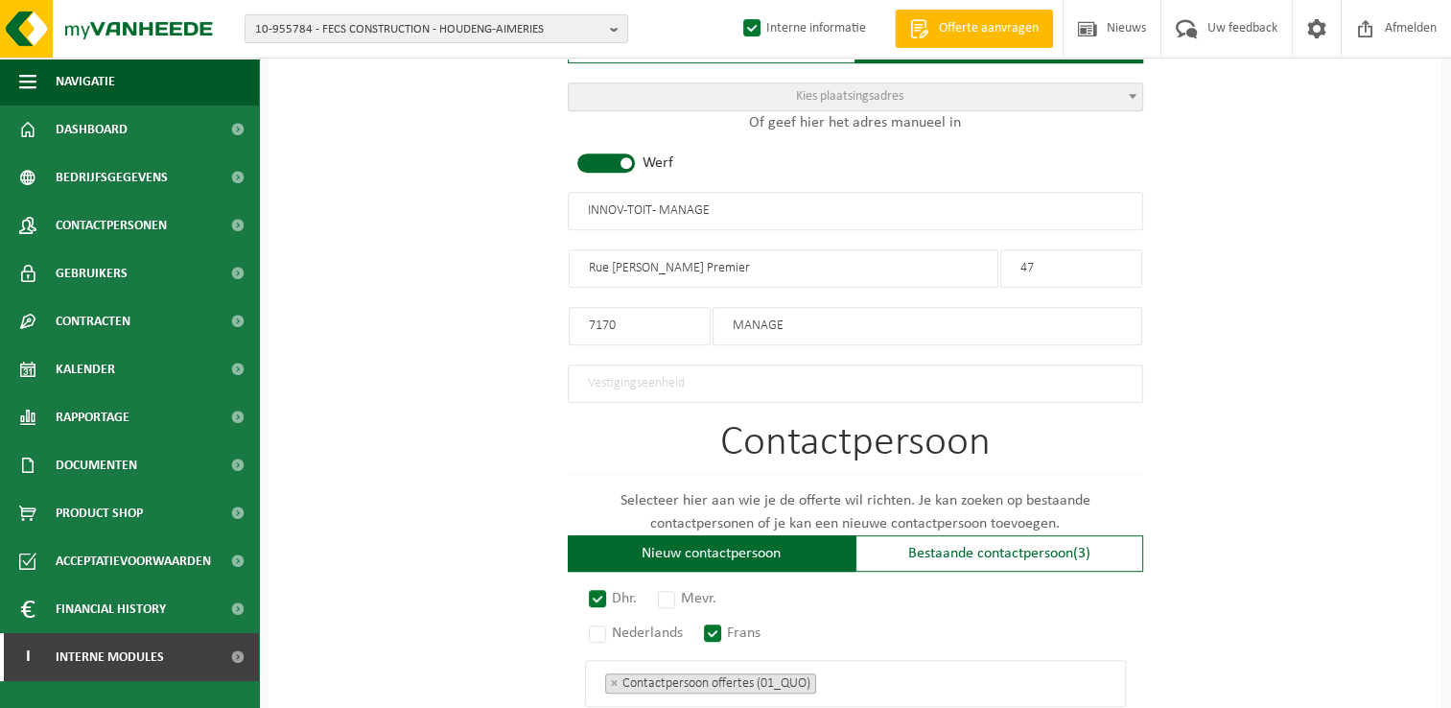
scroll to position [821, 0]
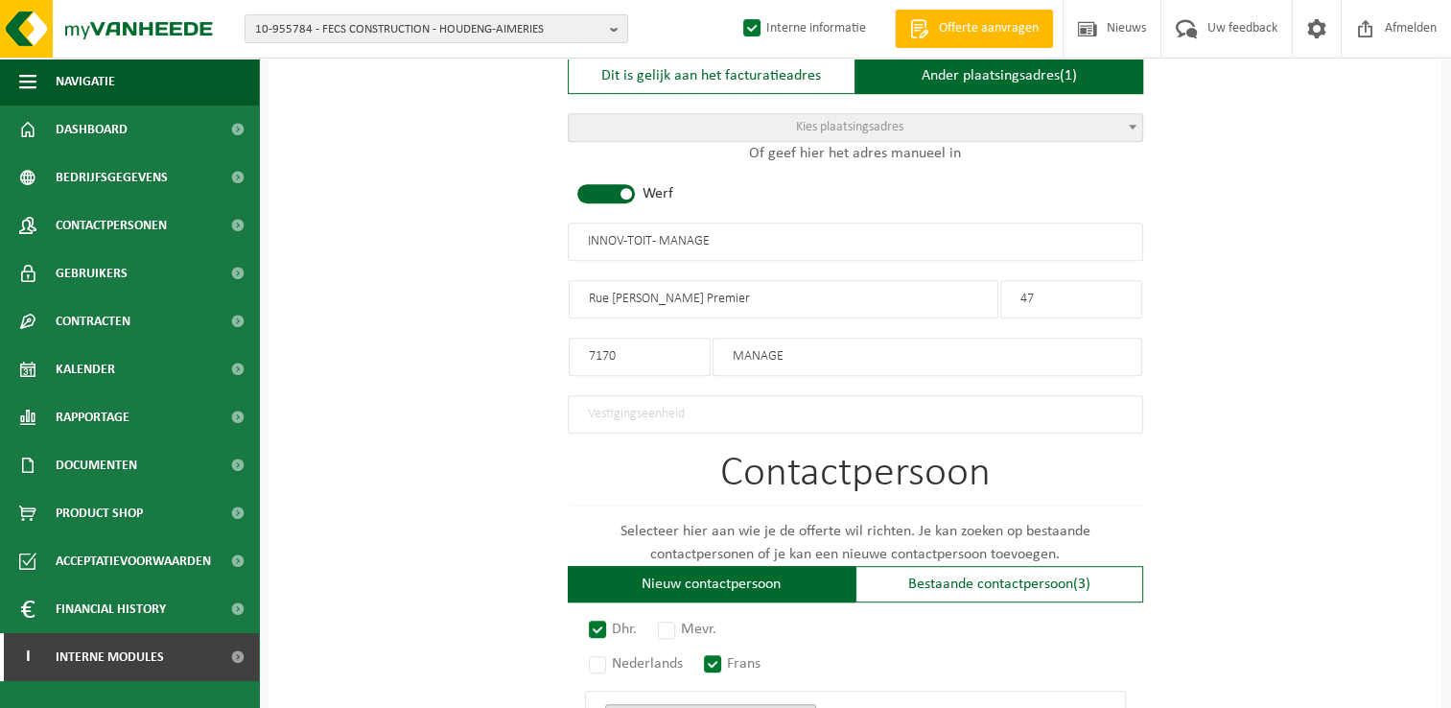
type input "INNOV-TOIT"
drag, startPoint x: 710, startPoint y: 293, endPoint x: 650, endPoint y: 298, distance: 59.6
click at [650, 298] on input "Rue Albert Premier" at bounding box center [784, 299] width 430 height 38
type input "Rue Albert 1er"
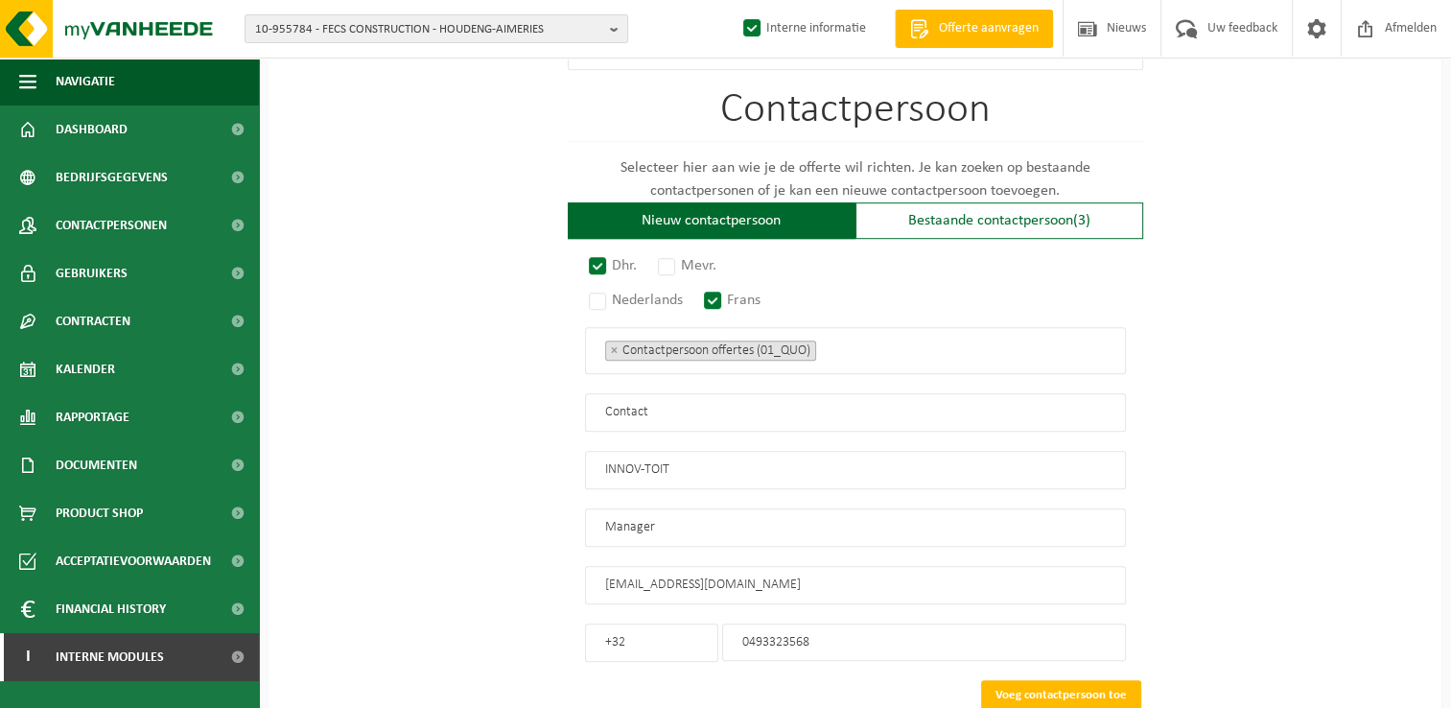
scroll to position [1300, 0]
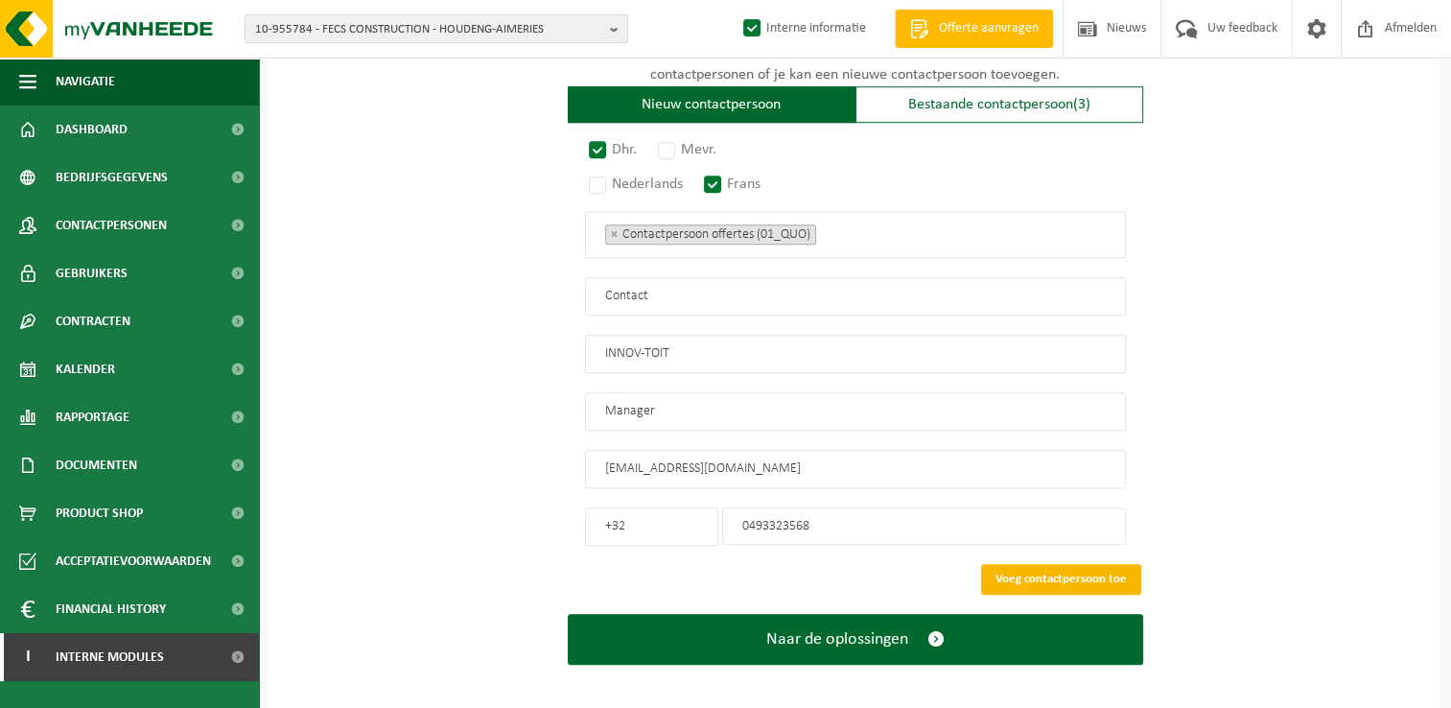
click at [1057, 573] on button "Voeg contactpersoon toe" at bounding box center [1061, 579] width 160 height 31
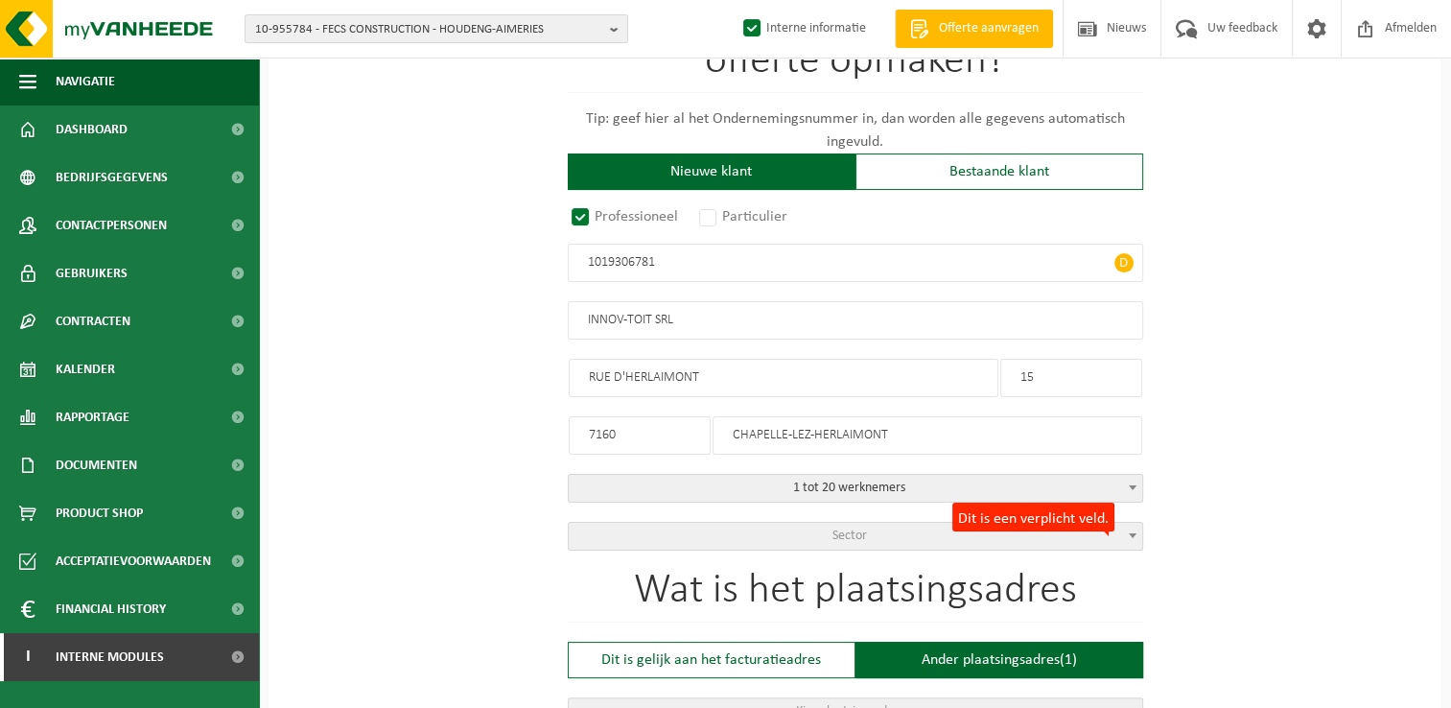
scroll to position [203, 0]
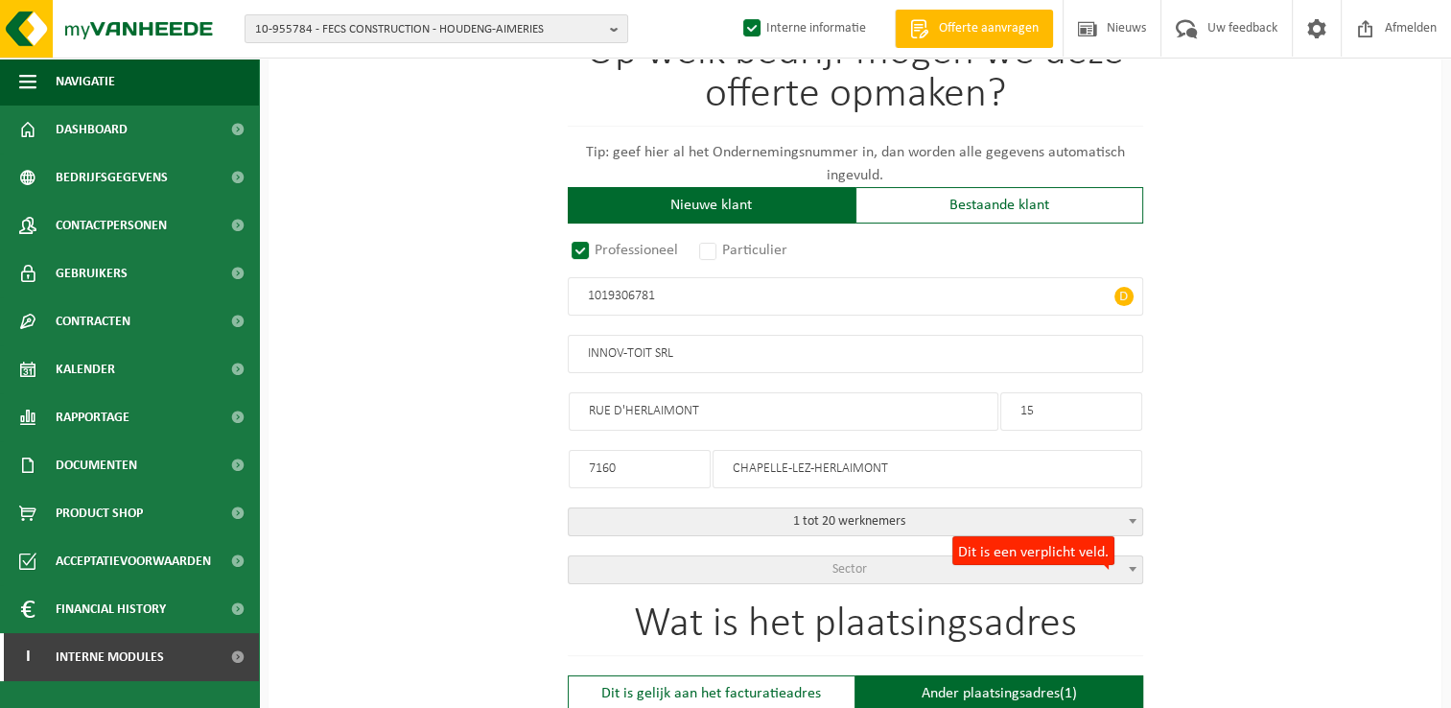
click at [876, 583] on form "Op welk bedrijf mogen we deze offerte opmaken? Tip: geef hier al het Ondernemin…" at bounding box center [855, 720] width 575 height 1511
click at [868, 565] on span "Sector" at bounding box center [855, 569] width 573 height 27
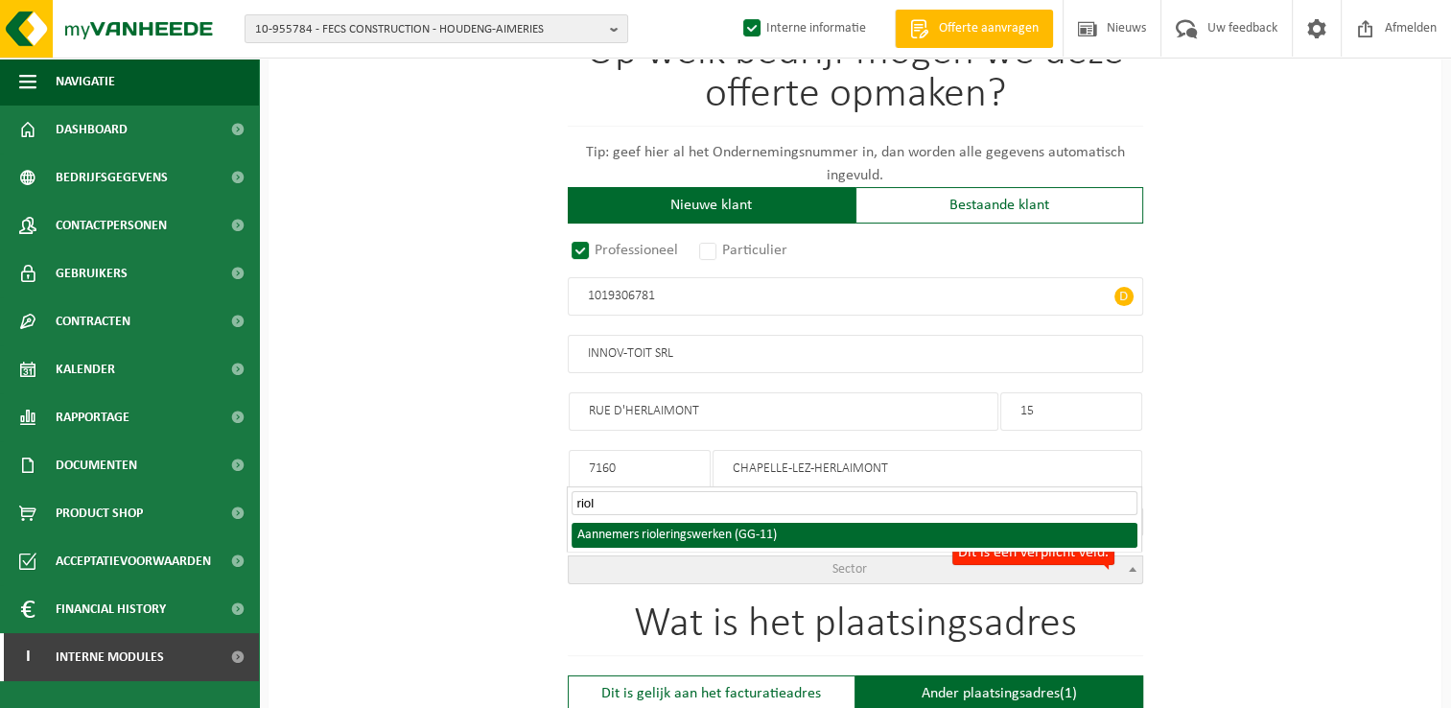
type input "riol"
select select "11"
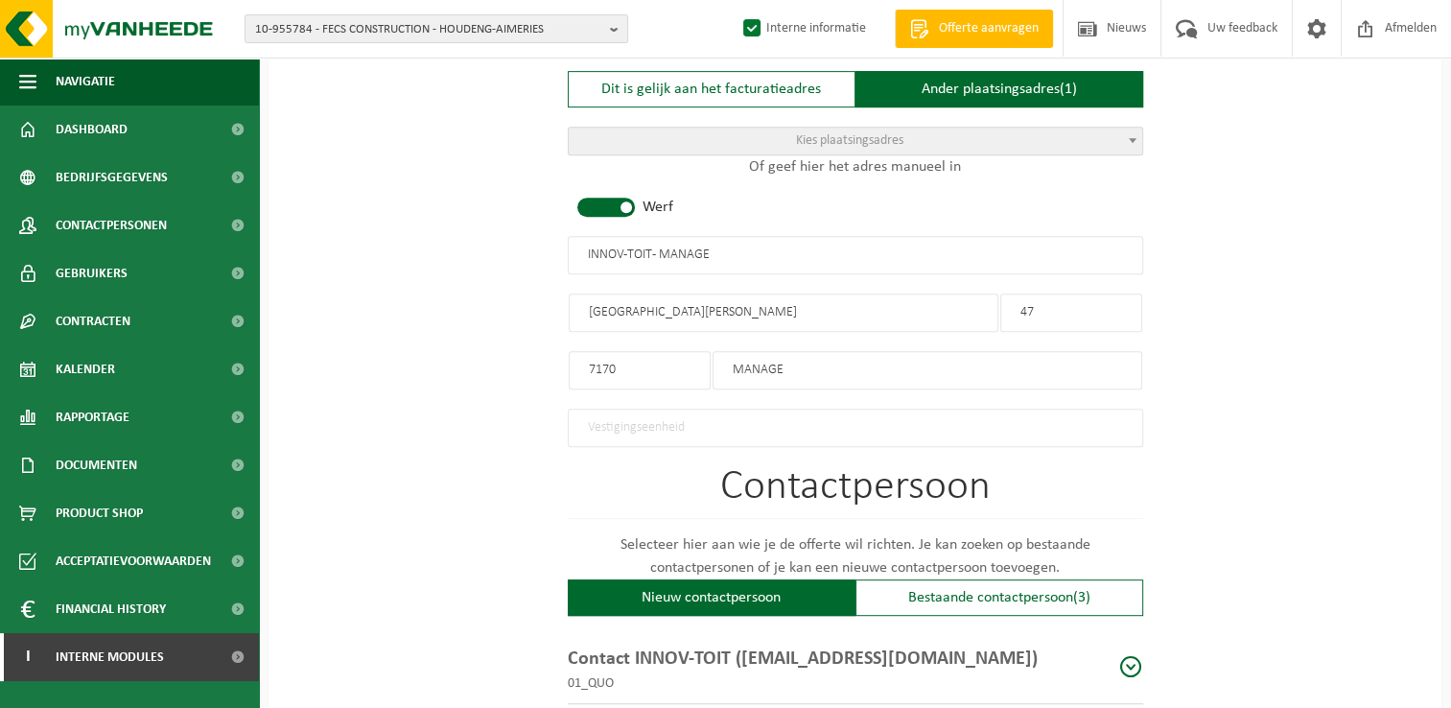
scroll to position [970, 0]
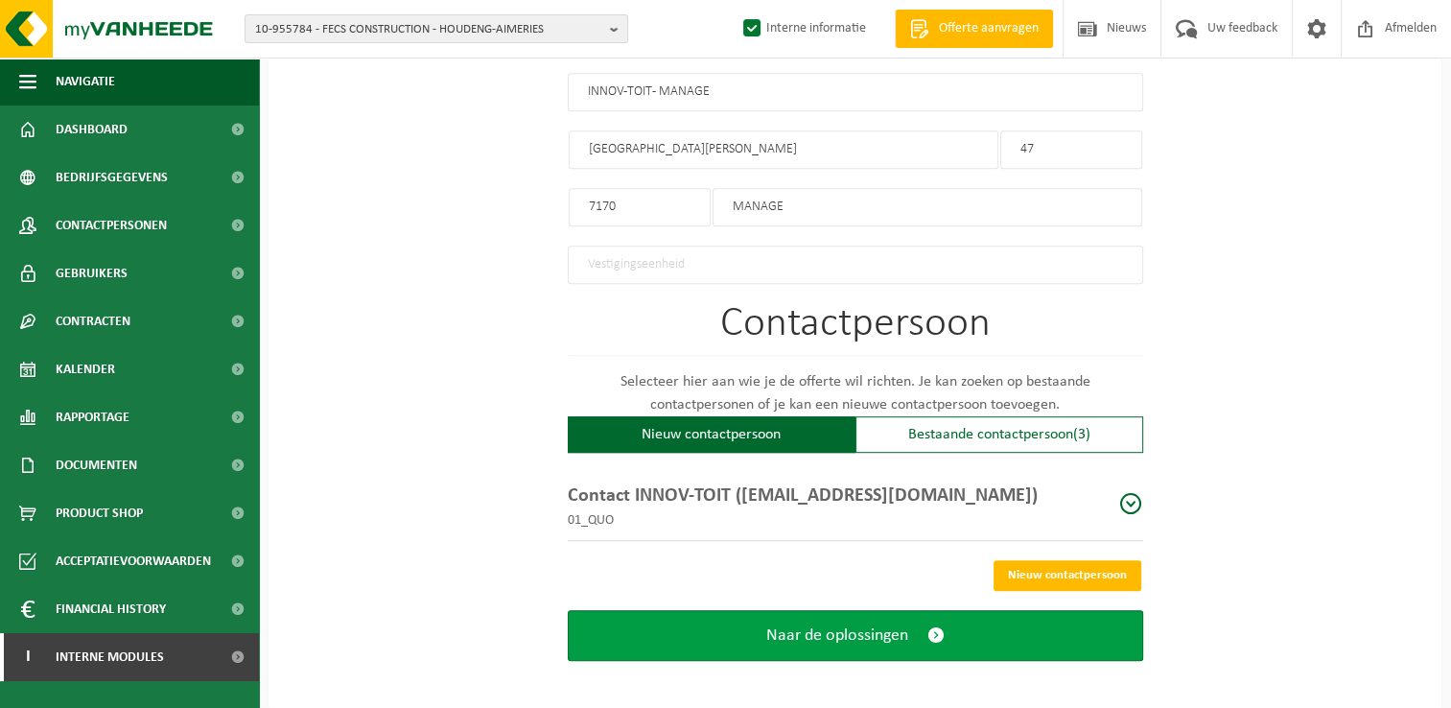
click at [944, 630] on span "submit" at bounding box center [935, 635] width 17 height 20
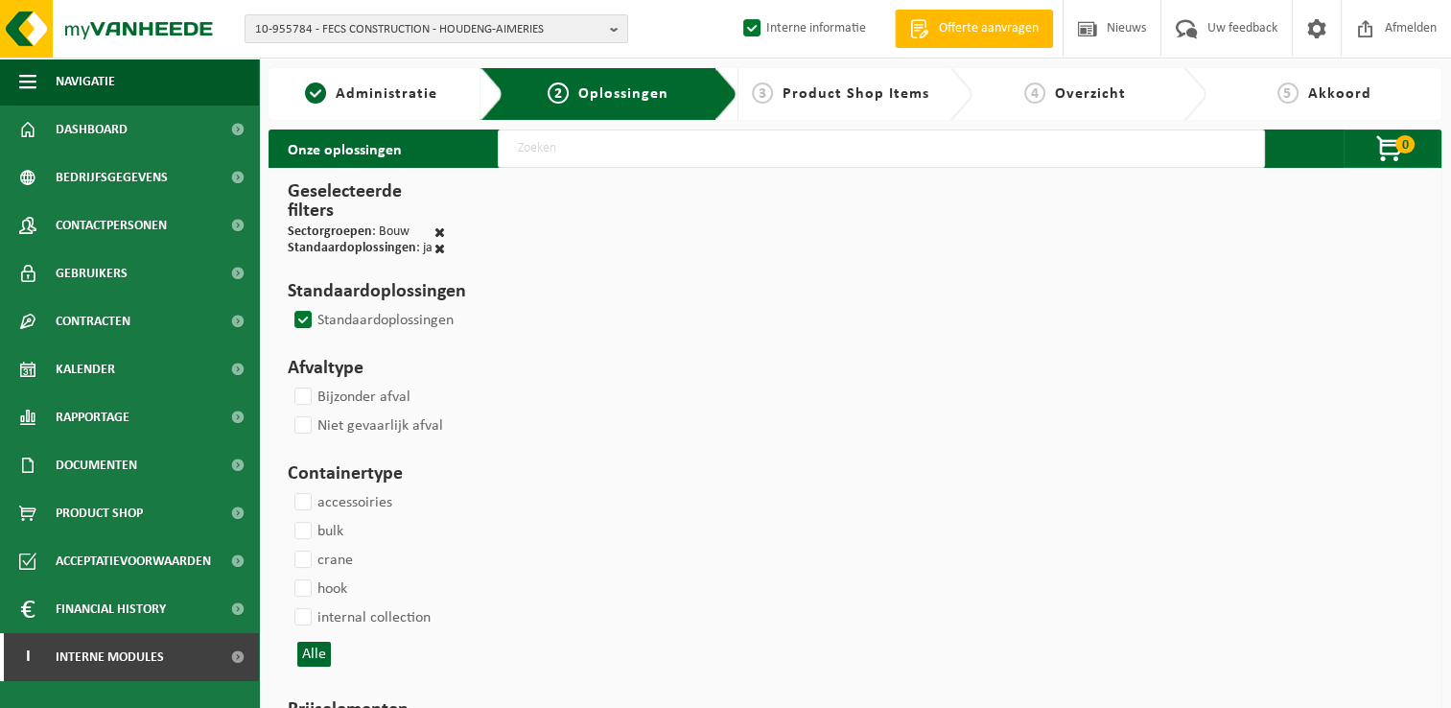
click at [530, 151] on input "text" at bounding box center [881, 148] width 767 height 38
type input "000291"
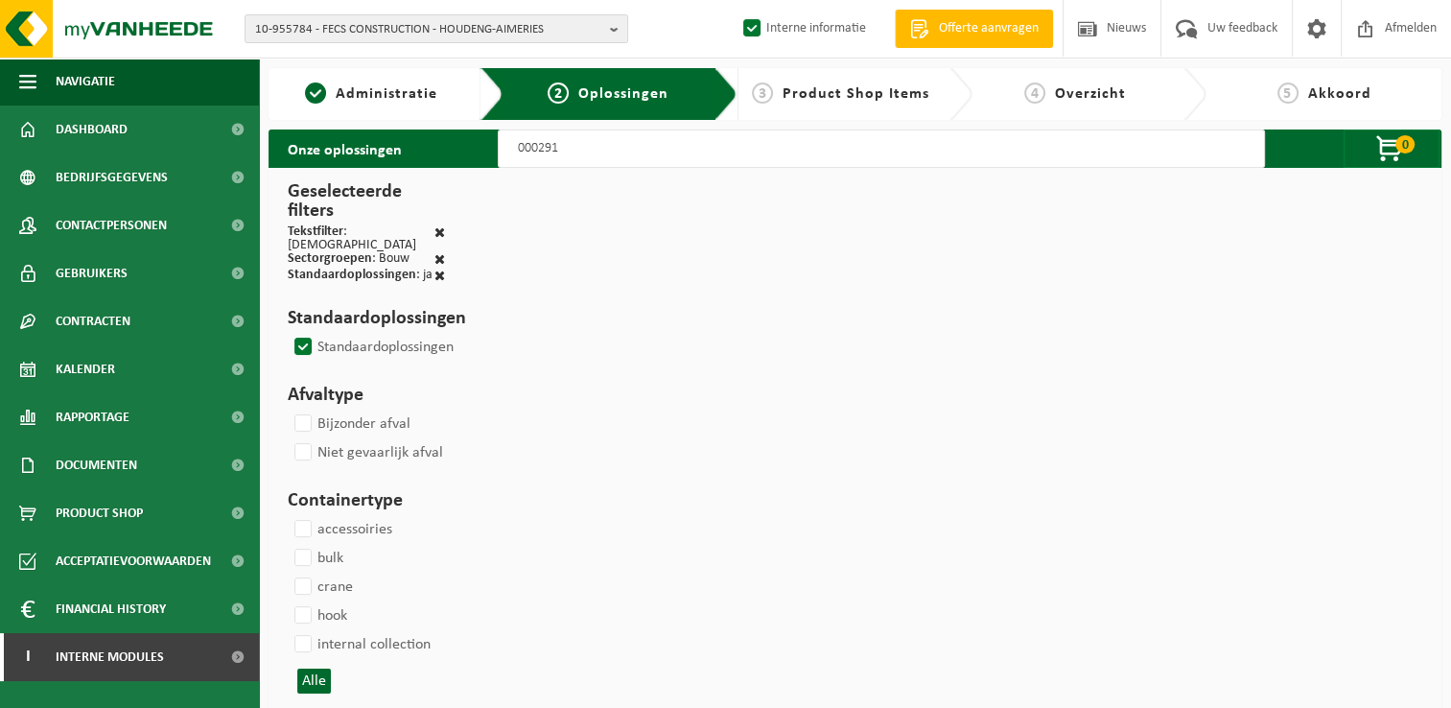
select select
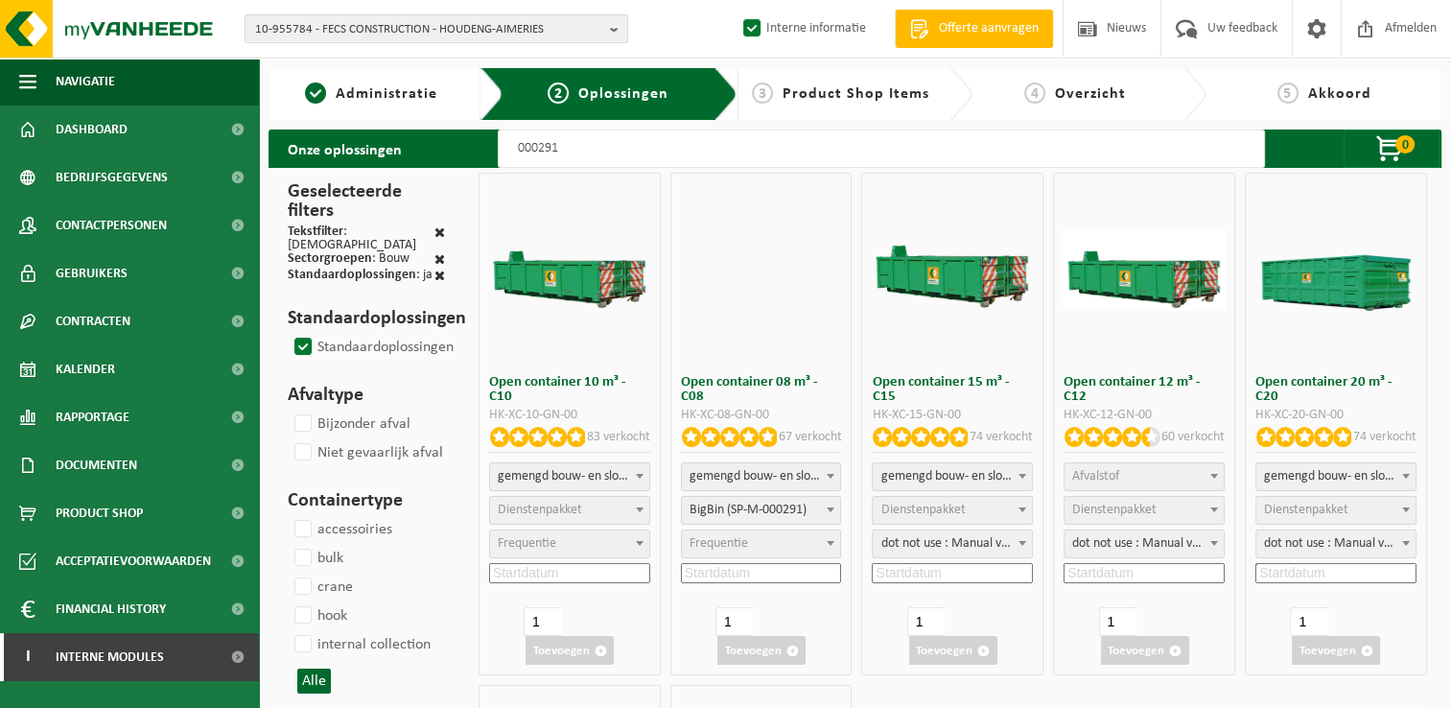
select select
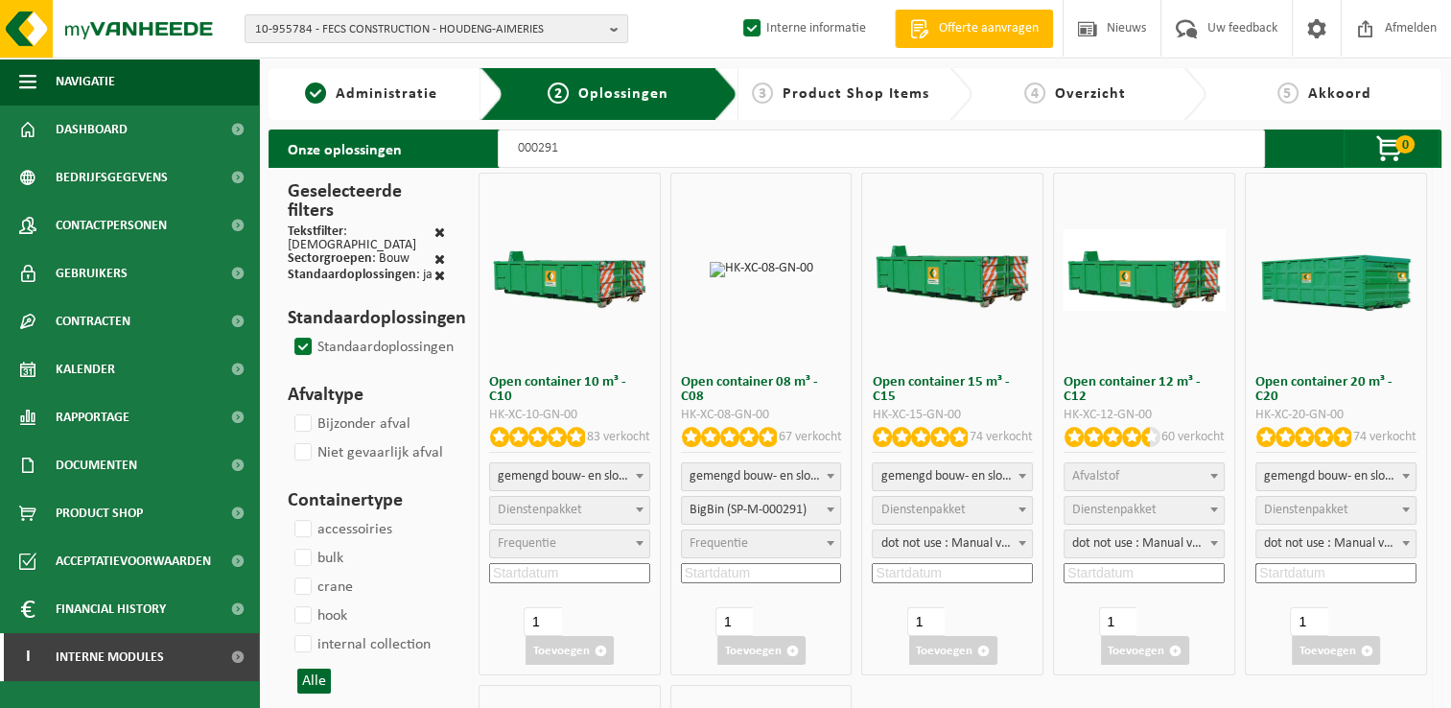
select select "197"
select select
select select "25"
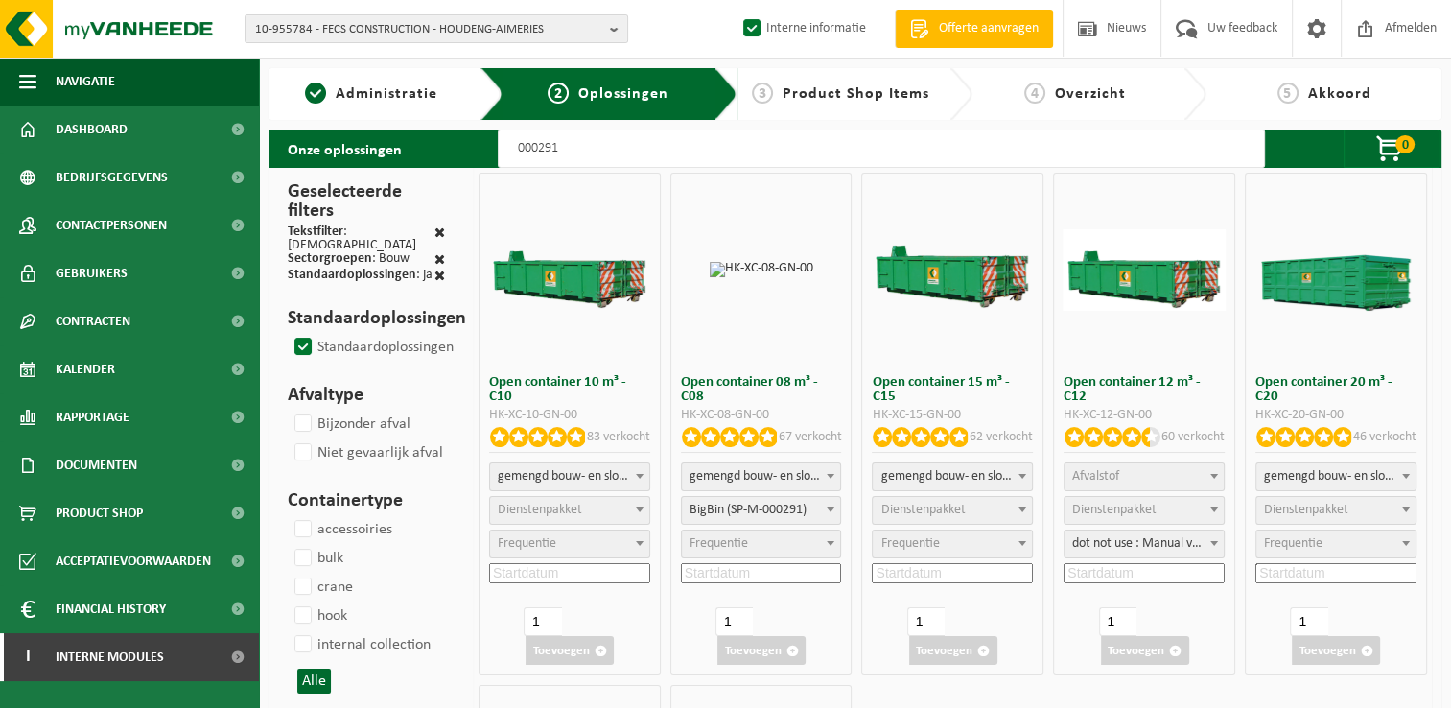
select select "197"
select select "25"
click at [771, 574] on input at bounding box center [761, 573] width 161 height 20
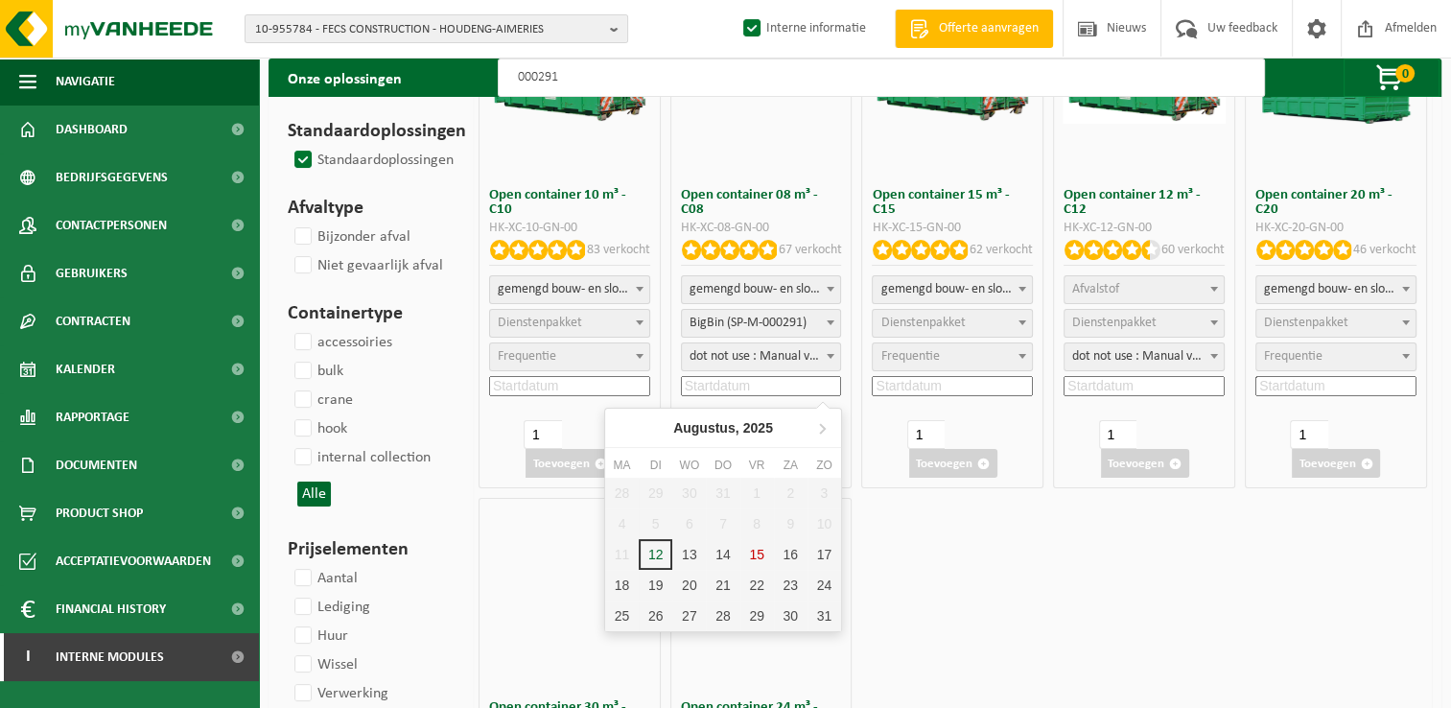
scroll to position [192, 0]
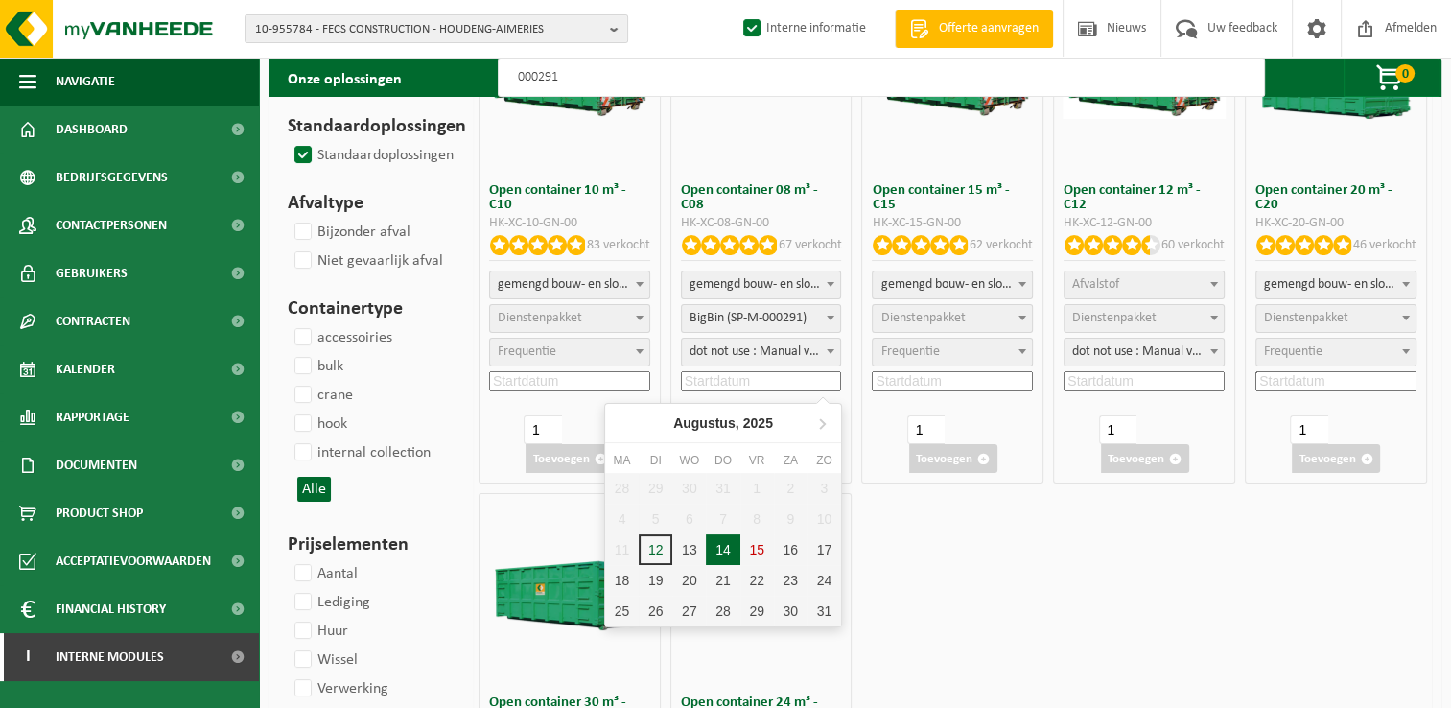
click at [728, 557] on div "14" at bounding box center [723, 549] width 34 height 31
type input "2025-08-14"
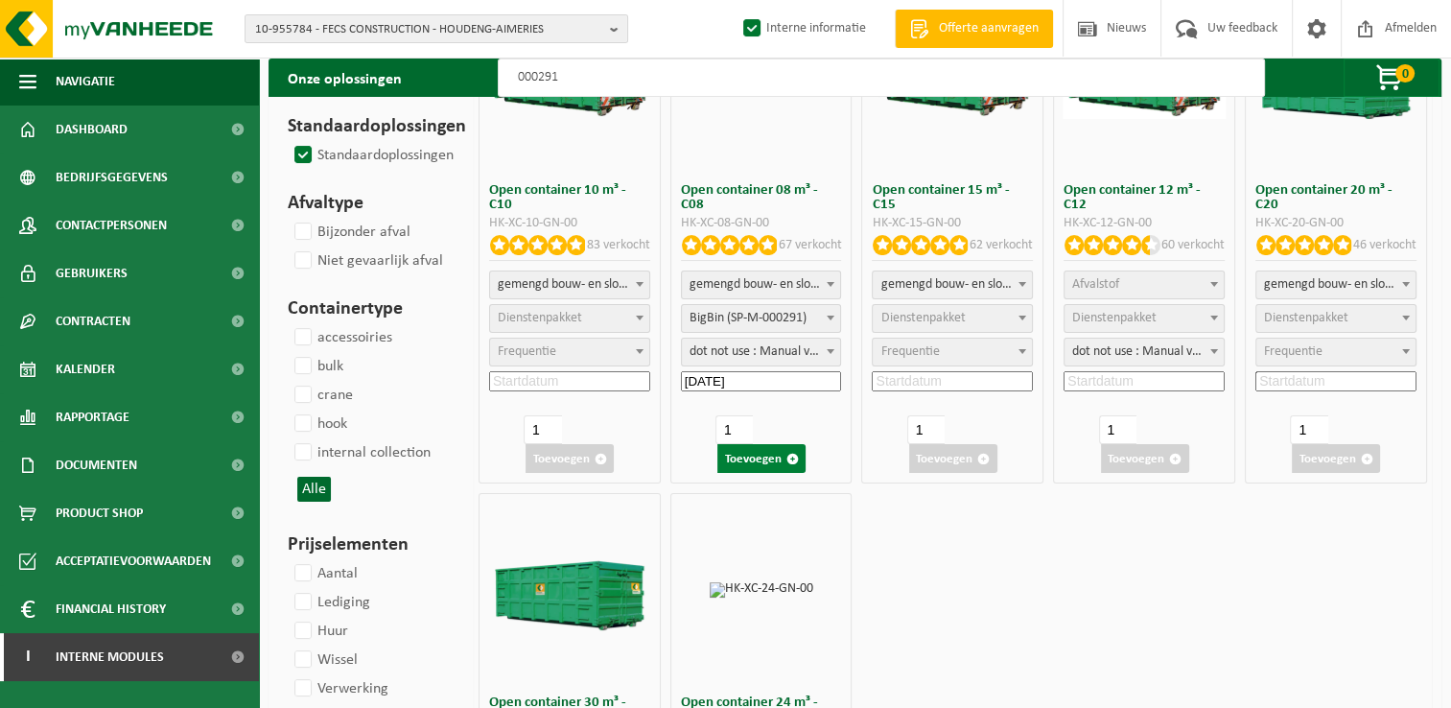
click at [775, 451] on button "Toevoegen" at bounding box center [761, 458] width 88 height 29
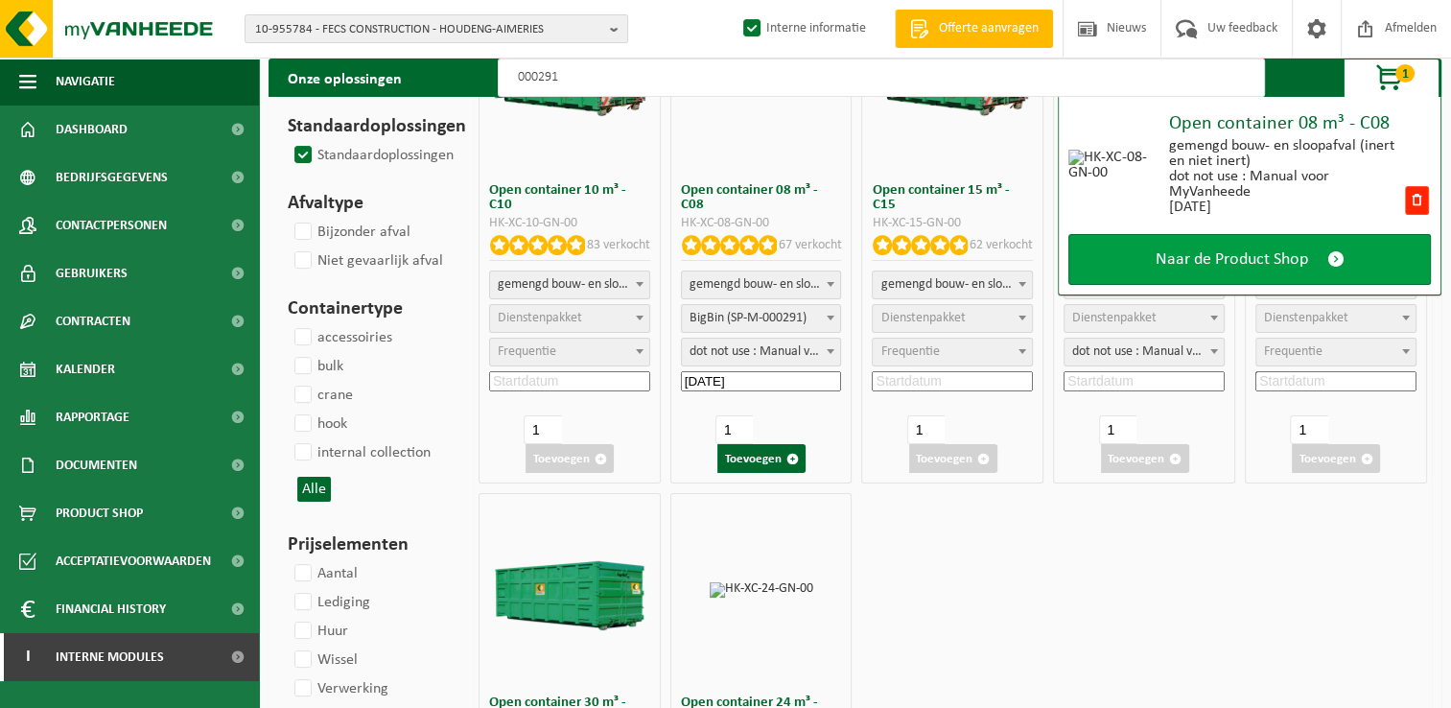
click at [1155, 249] on span "Naar de Product Shop" at bounding box center [1231, 259] width 152 height 20
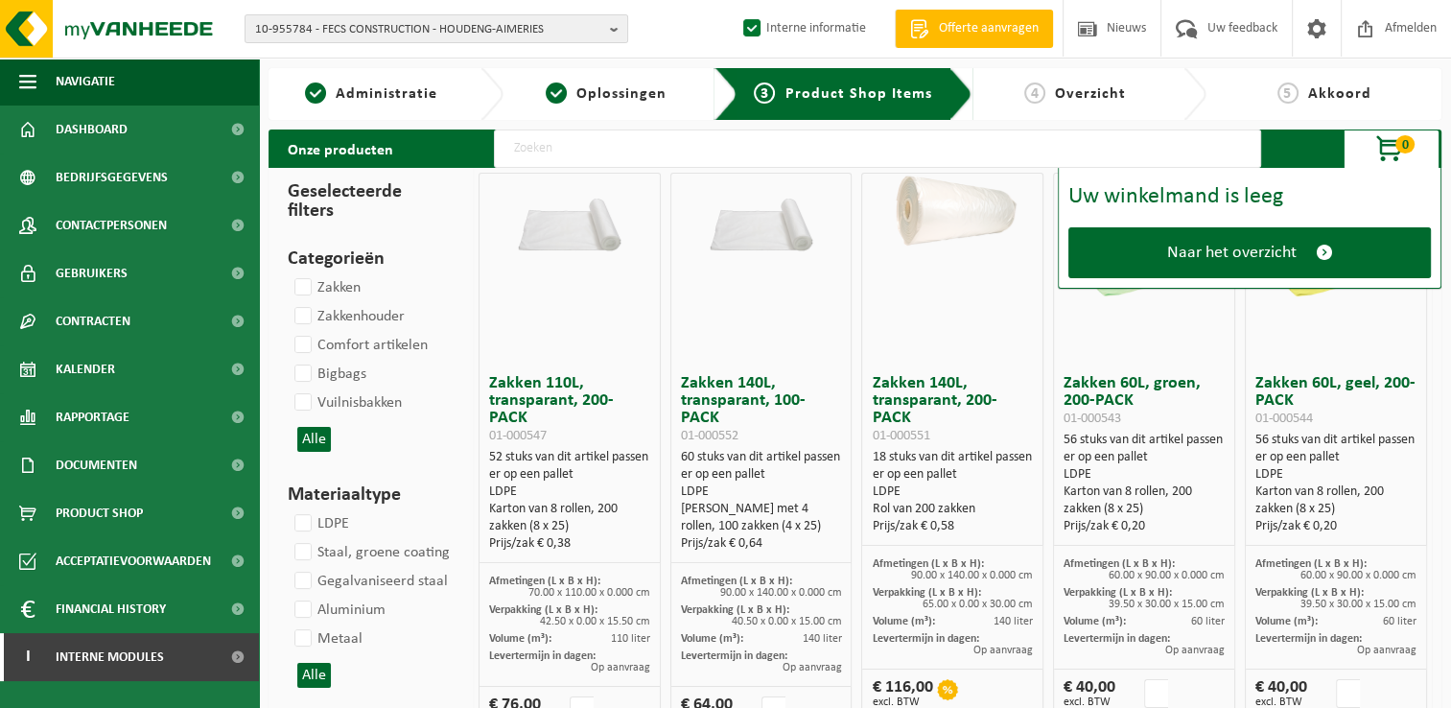
click at [1154, 248] on link "Naar het overzicht" at bounding box center [1249, 252] width 362 height 51
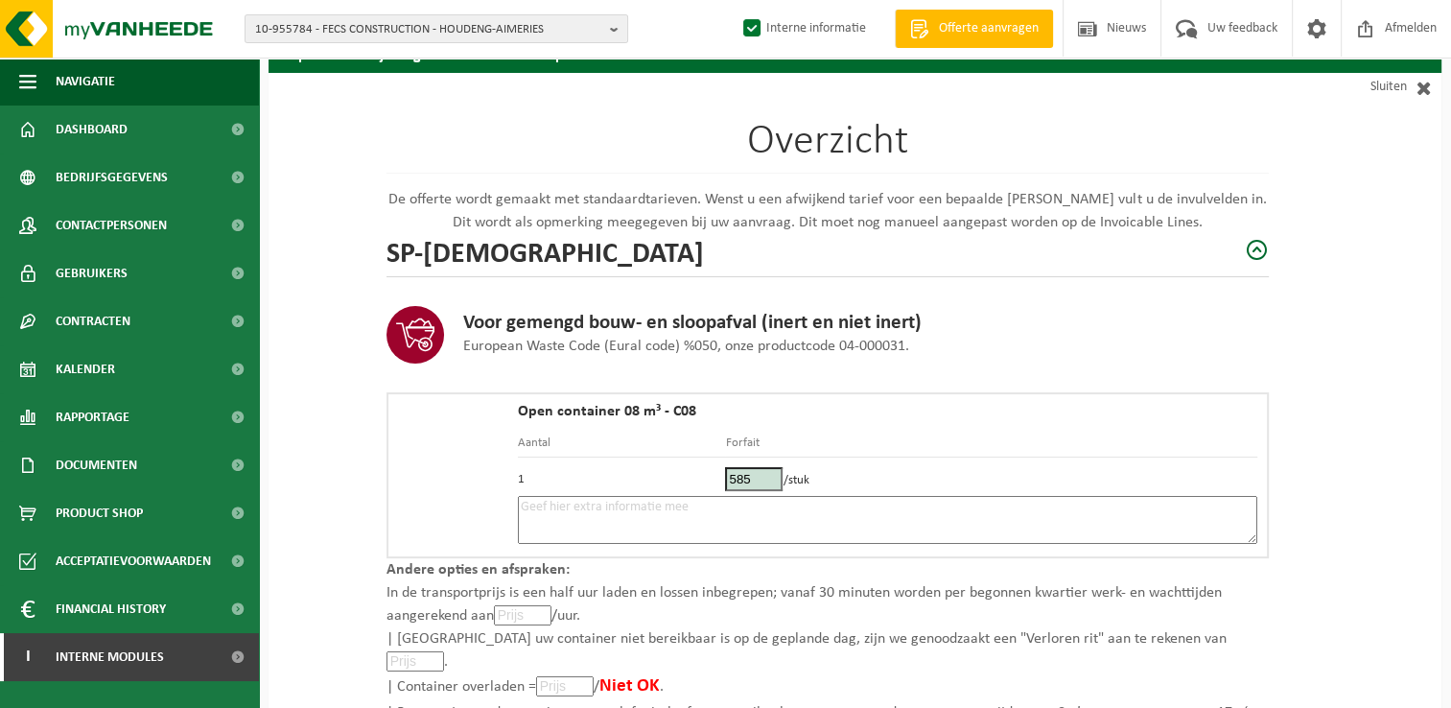
scroll to position [96, 0]
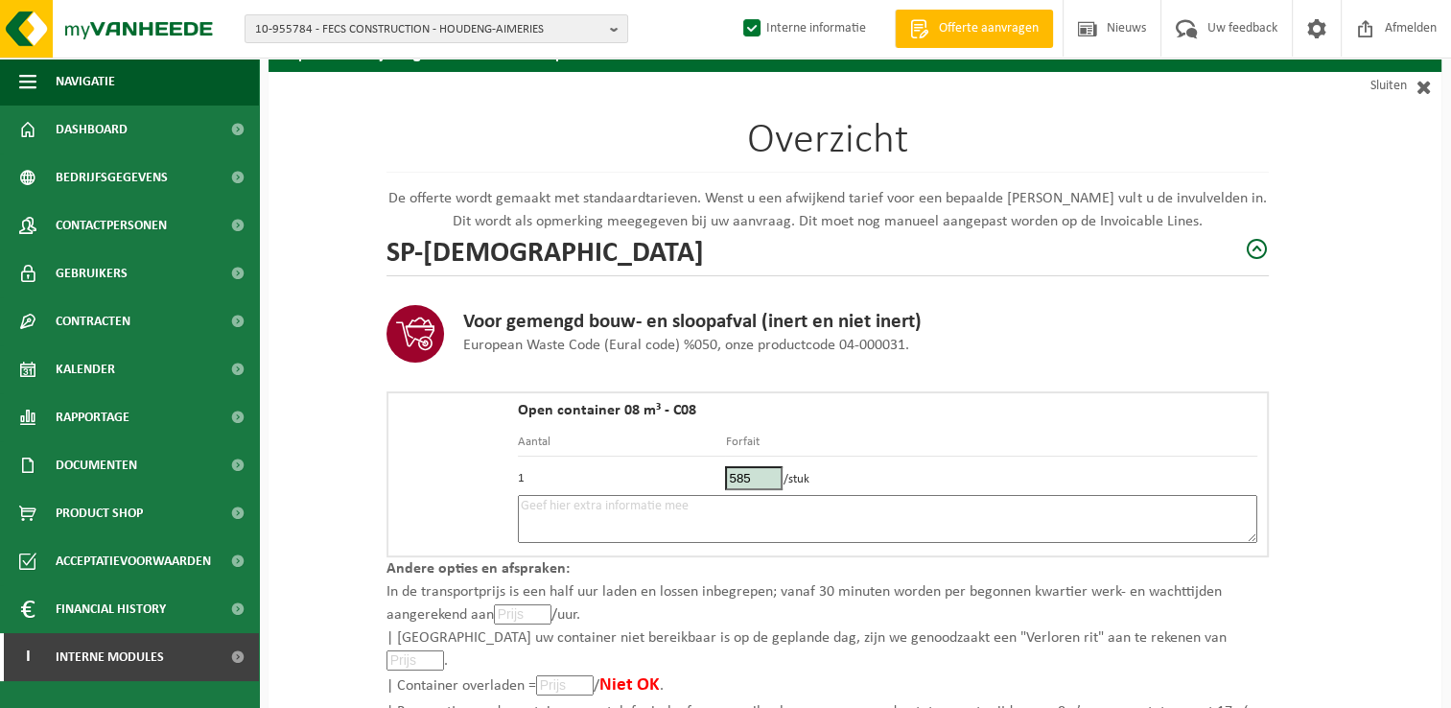
click at [641, 516] on textarea at bounding box center [887, 519] width 739 height 48
click at [979, 511] on textarea "Placement 14/04 - plus tôt possible au matin - appeler 30 min avant" at bounding box center [887, 519] width 739 height 48
paste textarea "493323568"
click at [918, 504] on textarea "Placement 14/04 - plus tôt possible au matin - appeler 30 min avant 0493323568" at bounding box center [887, 519] width 739 height 48
click at [936, 503] on textarea "Placement 14/04 - plus tôt possible au matin - appeler 30 min avant 0493 323568" at bounding box center [887, 519] width 739 height 48
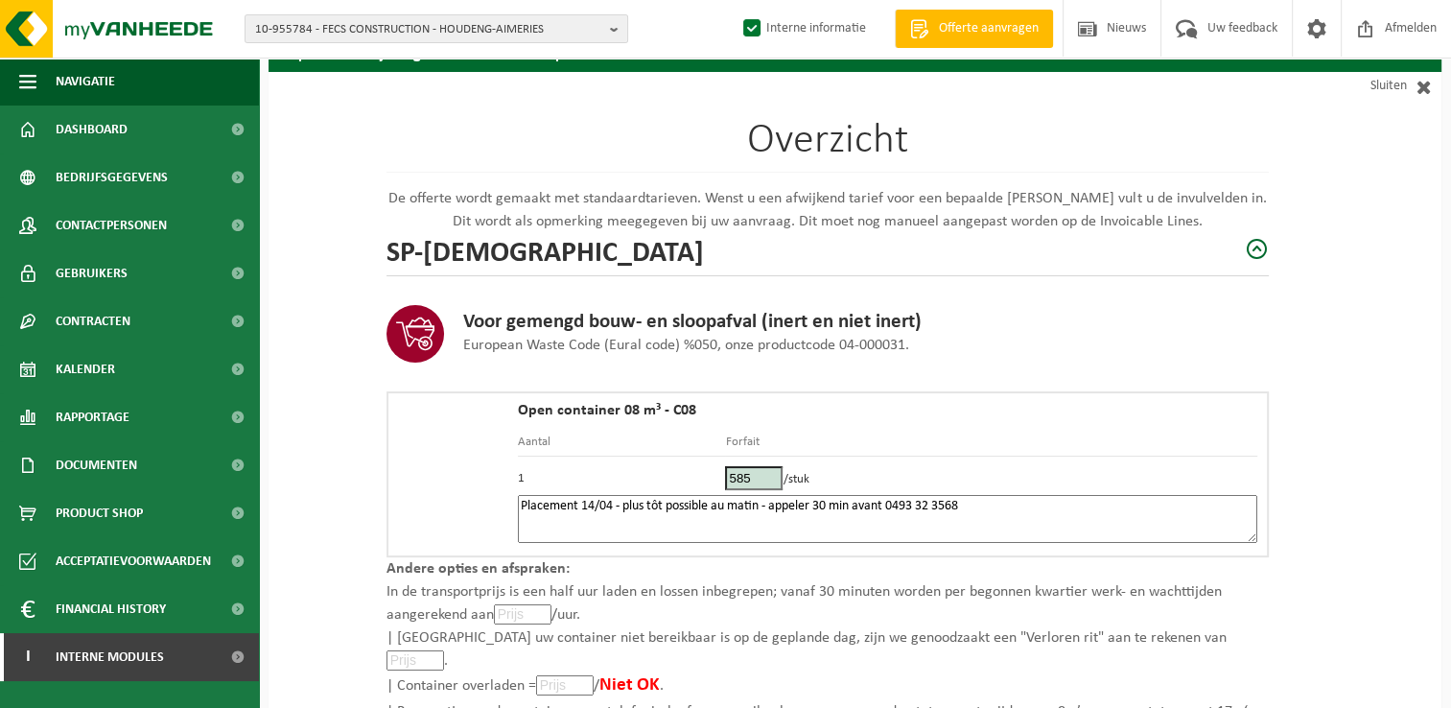
click at [952, 507] on textarea "Placement 14/04 - plus tôt possible au matin - appeler 30 min avant 0493 32 3568" at bounding box center [887, 519] width 739 height 48
click at [989, 501] on textarea "Placement 14/04 - plus tôt possible au matin - appeler 30 min avant 0493 32 35 …" at bounding box center [887, 519] width 739 height 48
type textarea "Placement 14/04 - plus tôt possible au matin - appeler 30 min avant 0493 32 35 …"
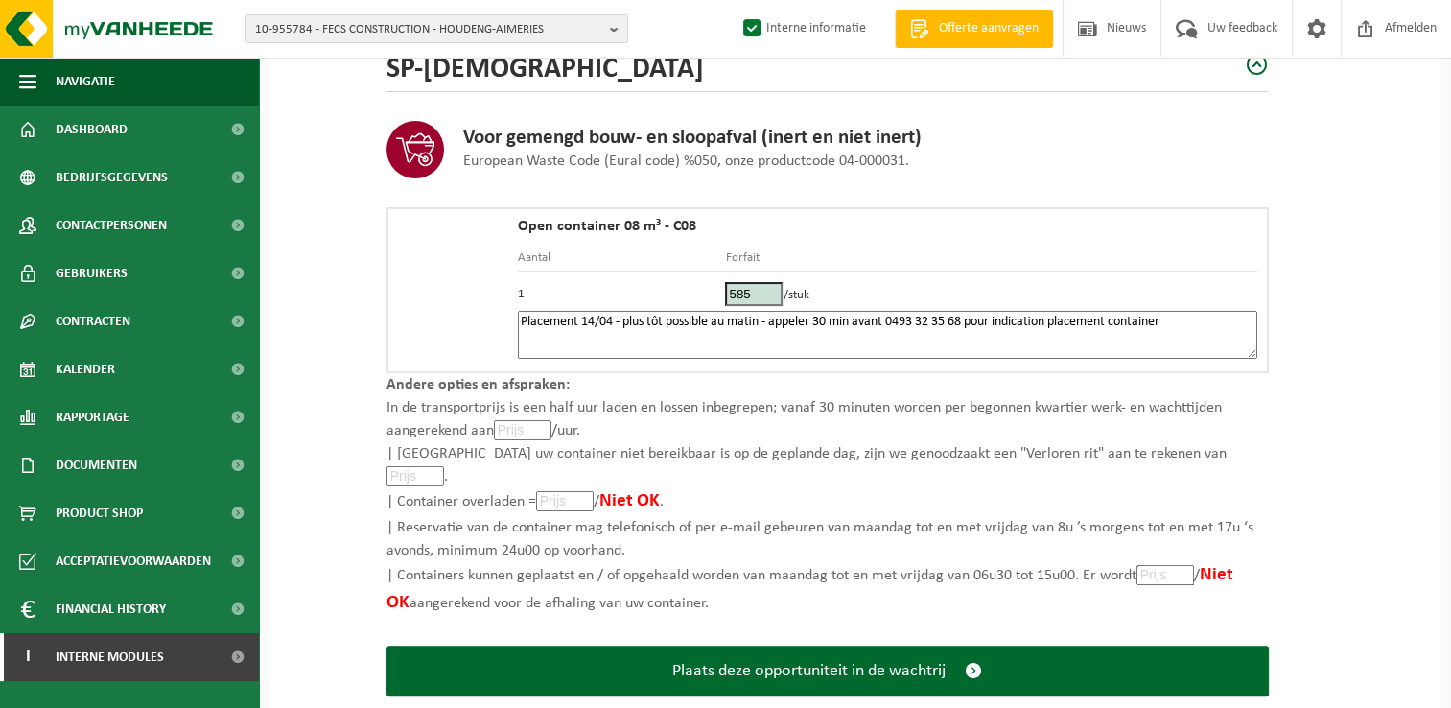
scroll to position [295, 0]
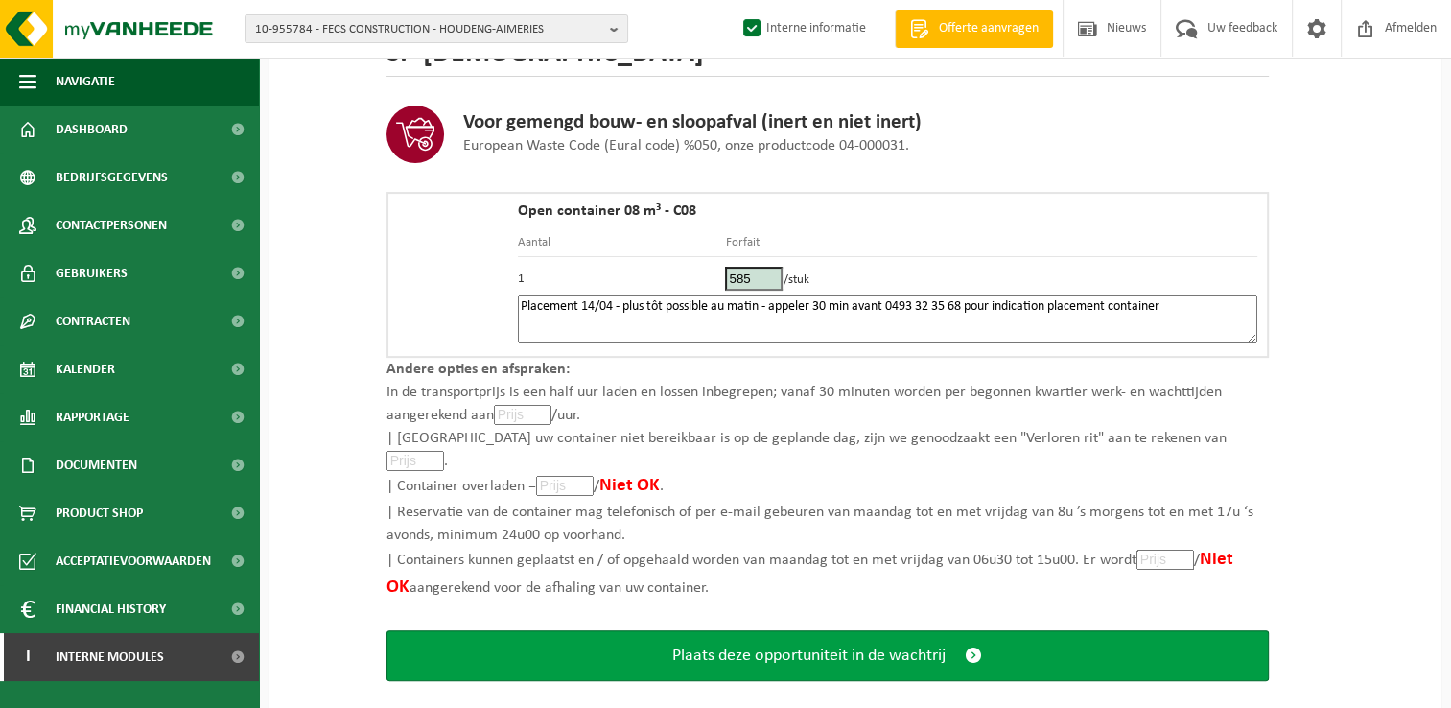
click at [971, 645] on span "submit" at bounding box center [973, 655] width 17 height 20
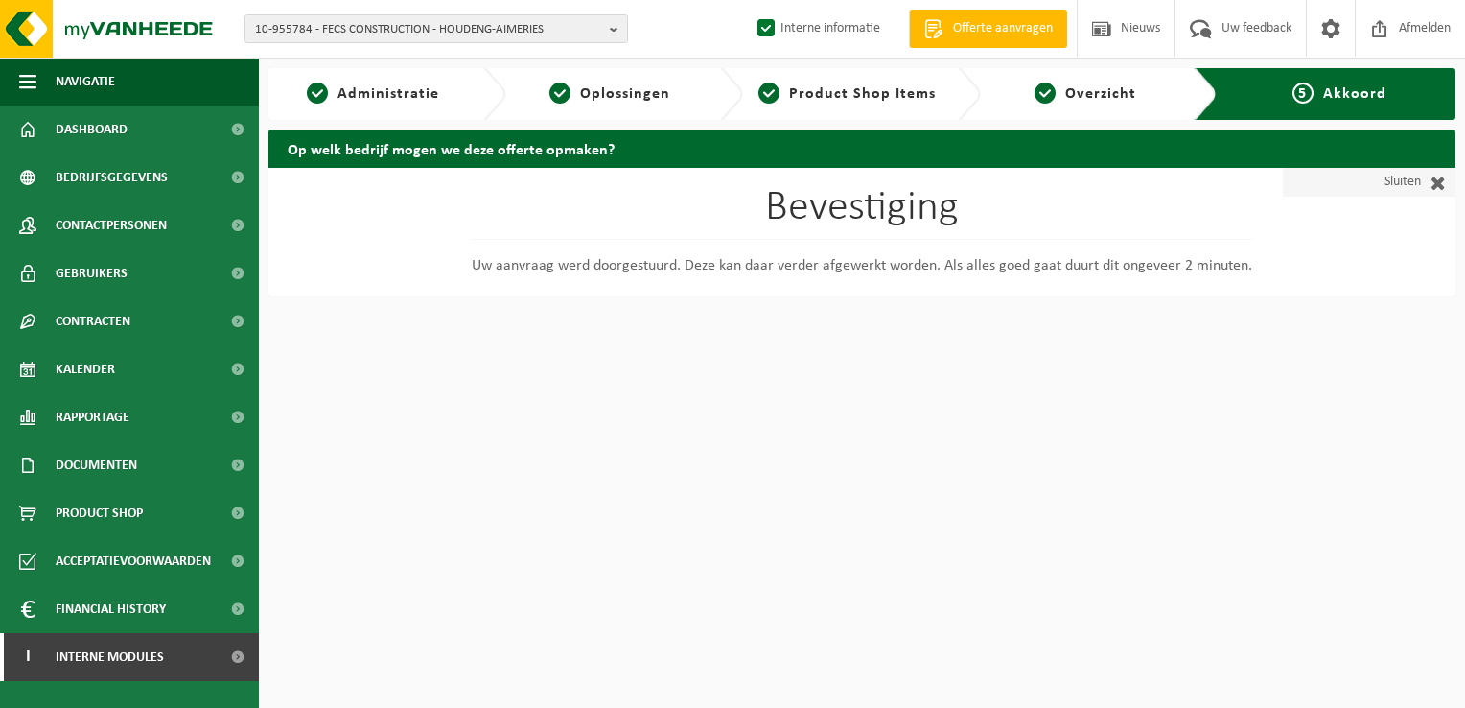
click at [1418, 182] on link "Sluiten" at bounding box center [1369, 182] width 173 height 29
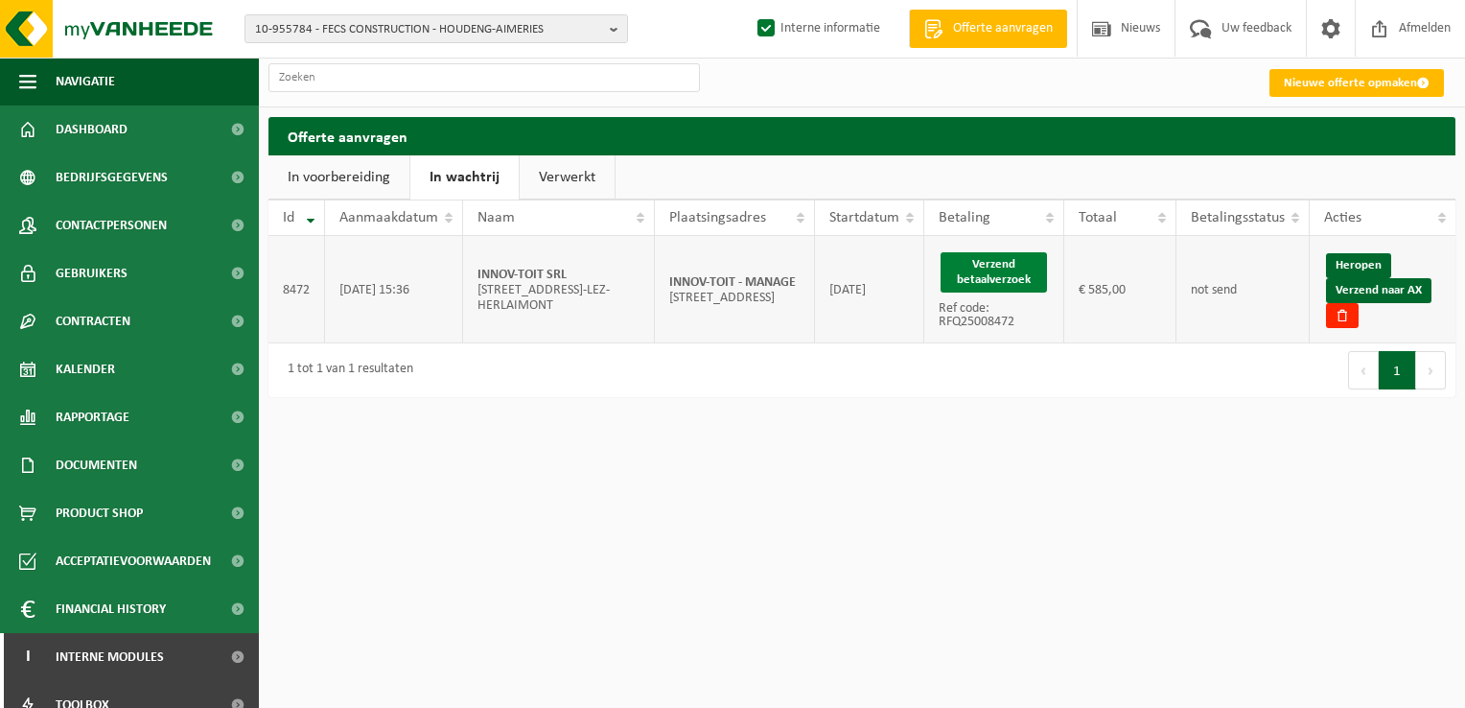
click at [1010, 268] on button "Verzend betaalverzoek" at bounding box center [994, 272] width 106 height 40
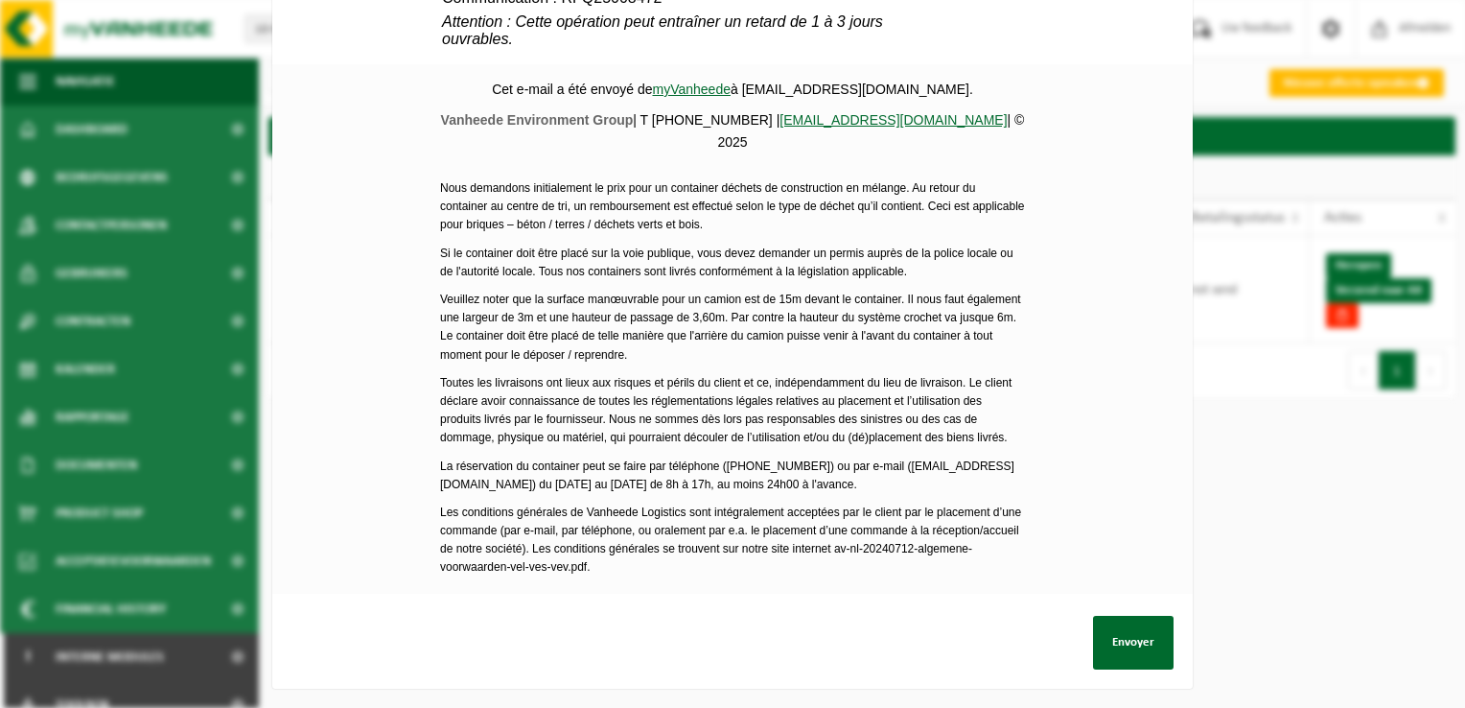
scroll to position [862, 0]
click at [1123, 630] on button "Envoyer" at bounding box center [1133, 643] width 81 height 54
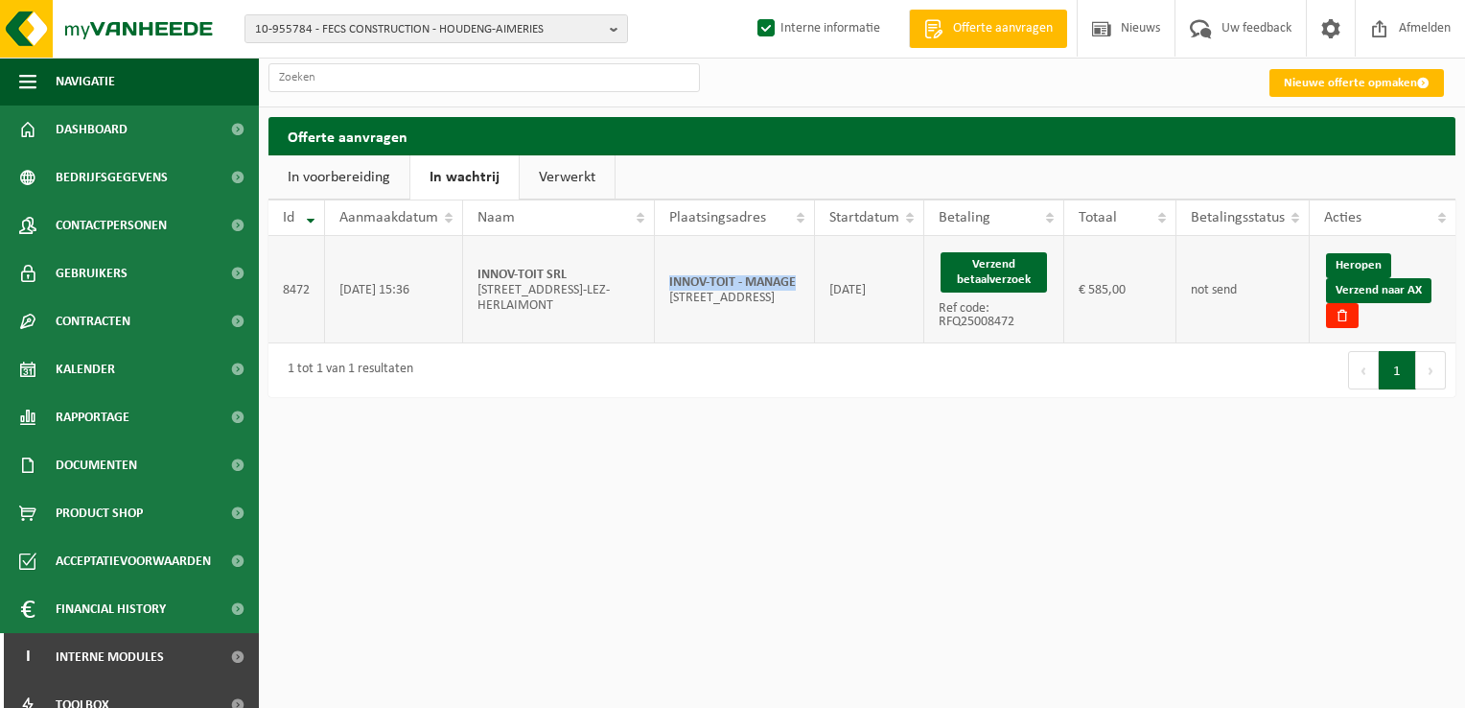
drag, startPoint x: 799, startPoint y: 274, endPoint x: 659, endPoint y: 270, distance: 140.0
click at [659, 270] on td "INNOV-TOIT - MANAGE Rue Albert 1er 47; 7170 MANAGE" at bounding box center [735, 289] width 160 height 107
copy strong "INNOV-TOIT - MANAGE"
click at [1395, 293] on link "Verzend naar AX" at bounding box center [1378, 290] width 105 height 25
